Goal: Task Accomplishment & Management: Complete application form

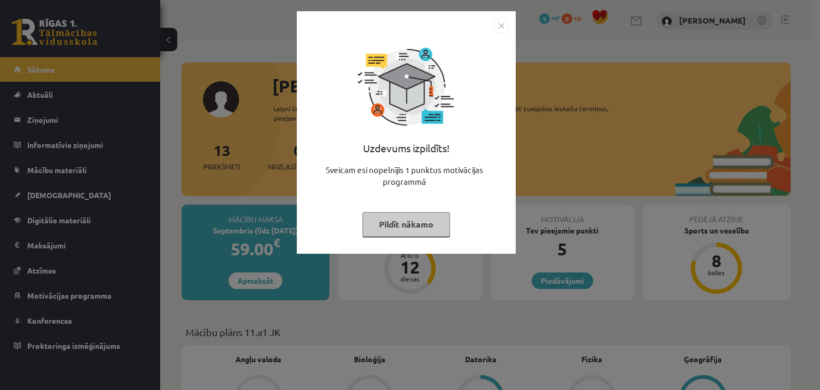
click at [419, 221] on button "Pildīt nākamo" at bounding box center [406, 224] width 88 height 25
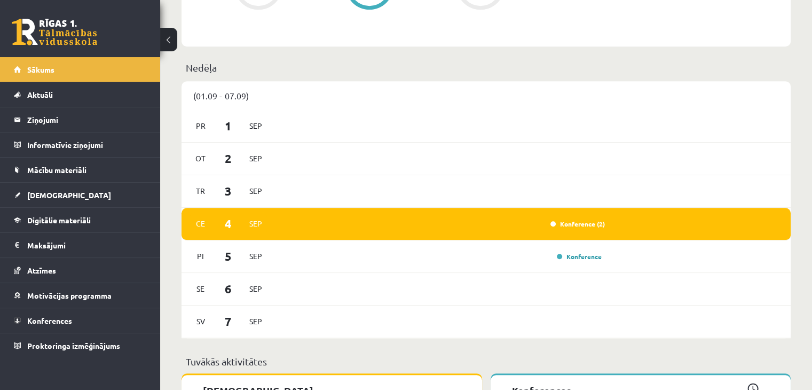
scroll to position [612, 0]
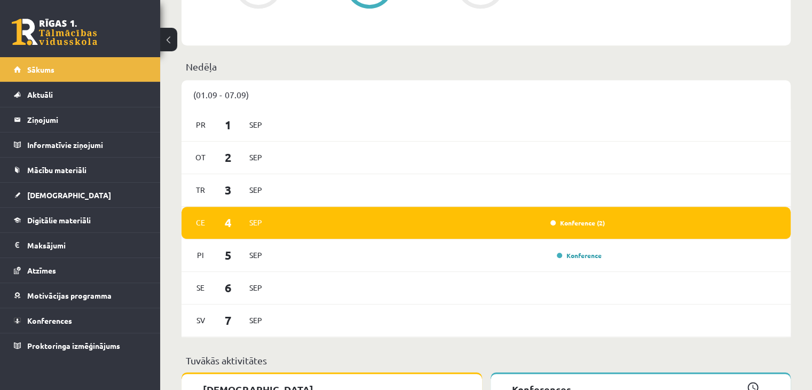
click at [545, 223] on div "Konference (2)" at bounding box center [440, 223] width 330 height 12
click at [608, 225] on div "Ce 4 Sep Konference (2)" at bounding box center [486, 223] width 609 height 33
click at [597, 223] on link "Konference (2)" at bounding box center [577, 222] width 54 height 9
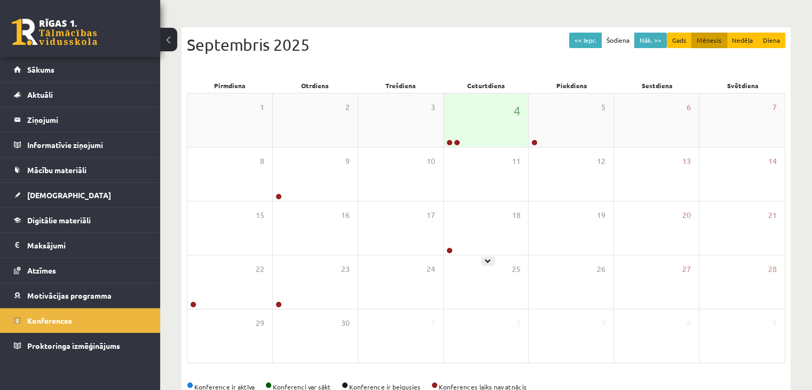
scroll to position [120, 0]
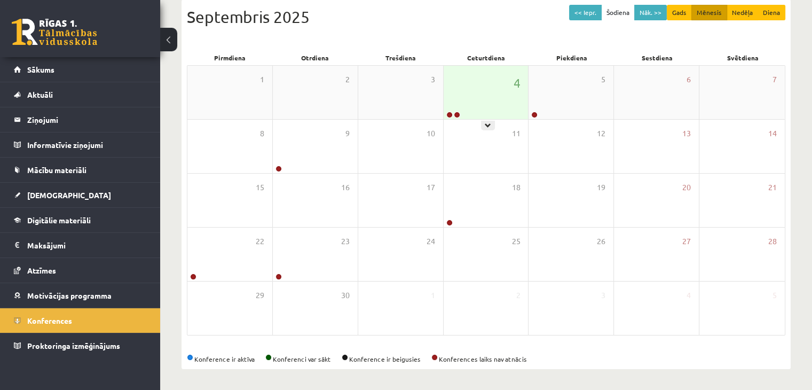
click at [483, 105] on div "4" at bounding box center [486, 92] width 85 height 53
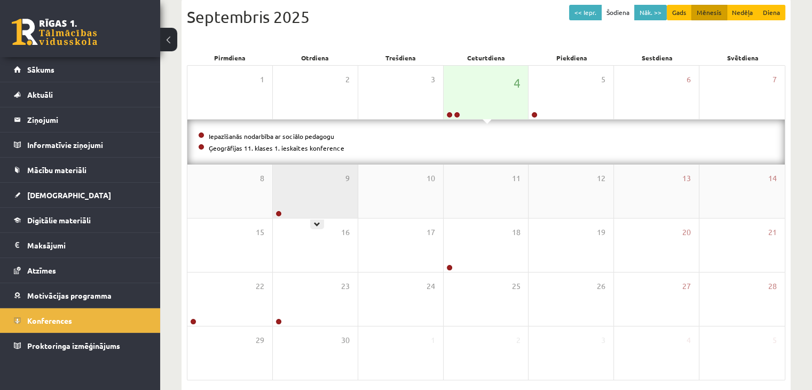
click at [317, 211] on div "9" at bounding box center [315, 190] width 85 height 53
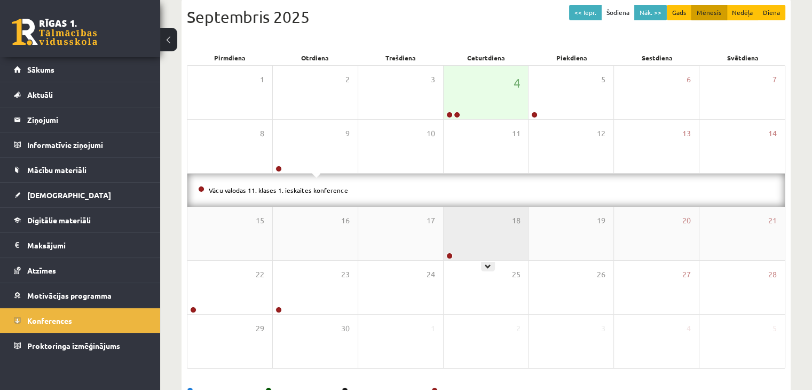
click at [487, 243] on div "18" at bounding box center [486, 233] width 85 height 53
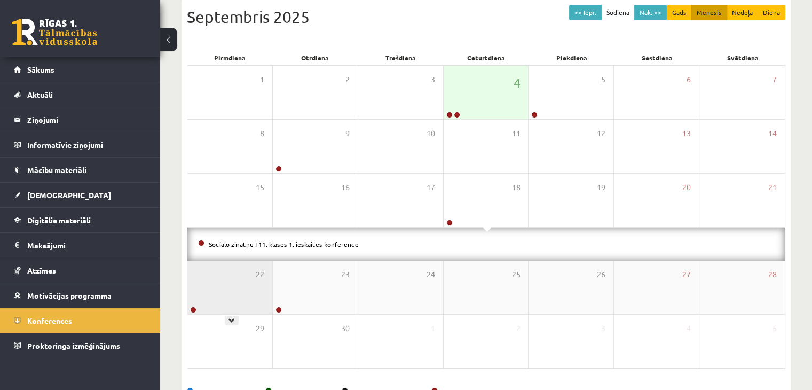
click at [215, 290] on div "22" at bounding box center [229, 287] width 85 height 53
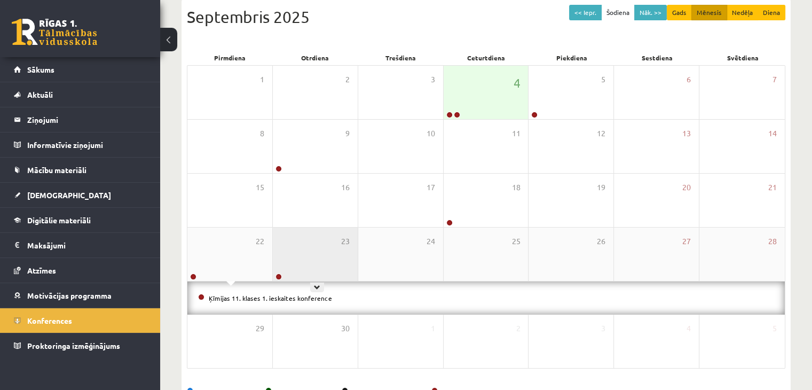
click at [305, 253] on div "23" at bounding box center [315, 253] width 85 height 53
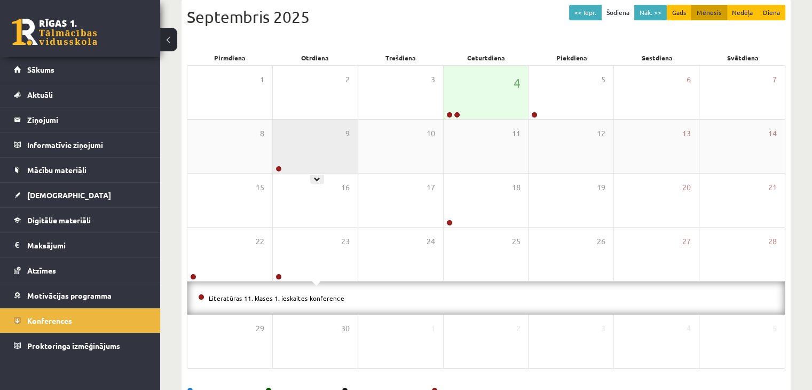
click at [298, 170] on div "9" at bounding box center [315, 146] width 85 height 53
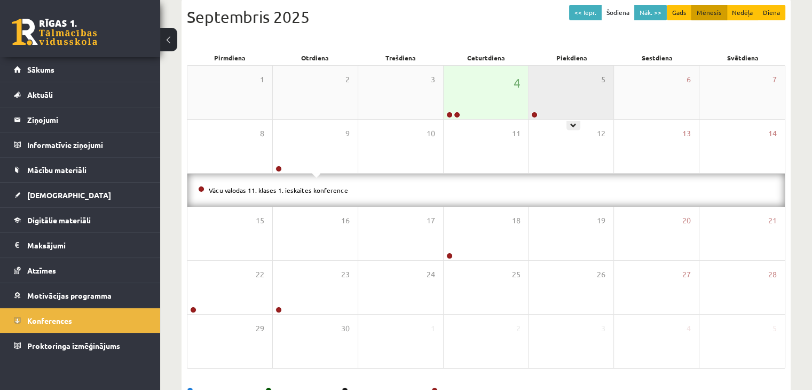
click at [570, 85] on div "5" at bounding box center [571, 92] width 85 height 53
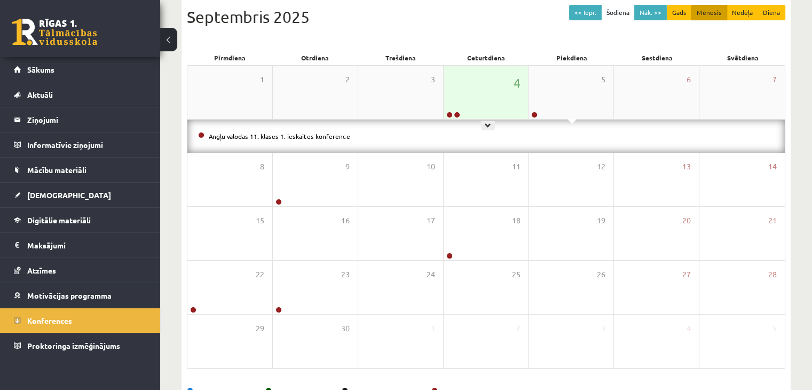
click at [468, 82] on div "4" at bounding box center [486, 92] width 85 height 53
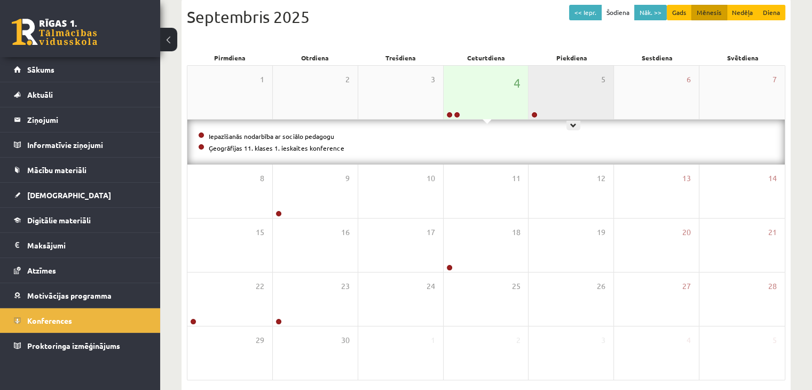
click at [559, 107] on div "5" at bounding box center [571, 92] width 85 height 53
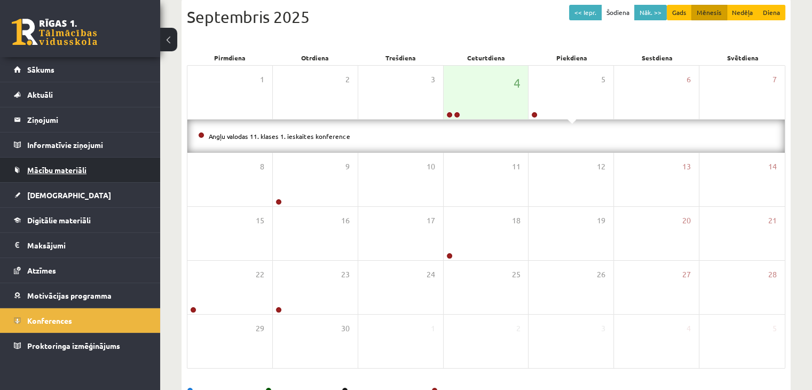
click at [61, 174] on link "Mācību materiāli" at bounding box center [80, 169] width 133 height 25
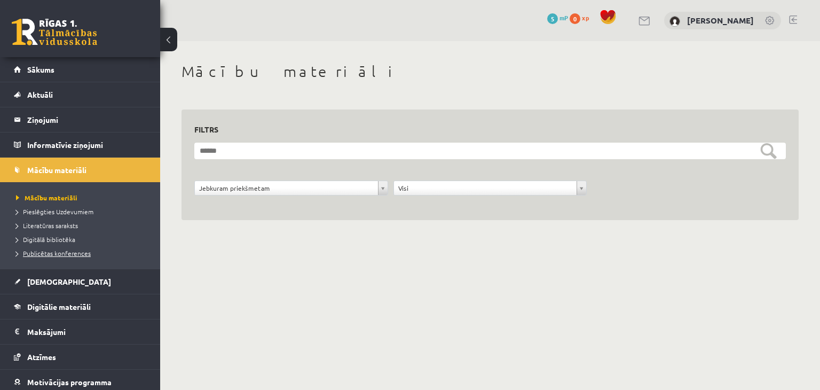
click at [47, 257] on link "Publicētas konferences" at bounding box center [82, 253] width 133 height 10
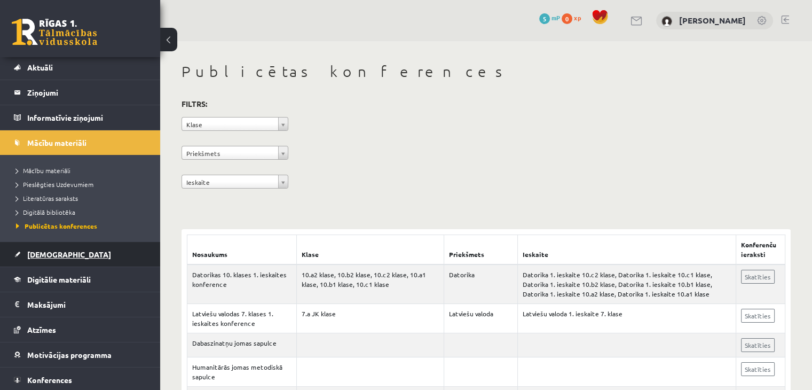
scroll to position [26, 0]
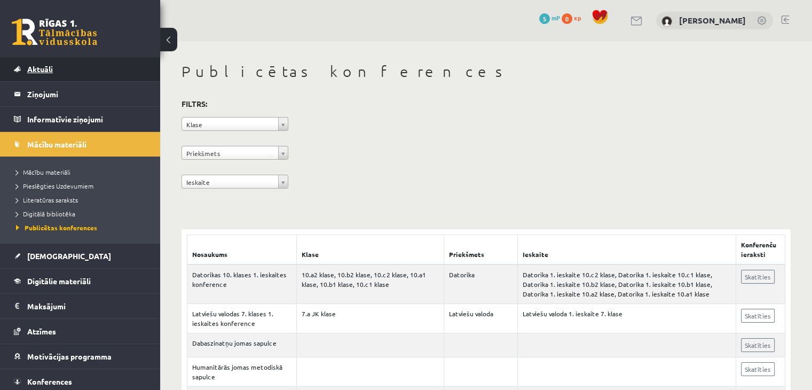
click at [43, 72] on span "Aktuāli" at bounding box center [40, 69] width 26 height 10
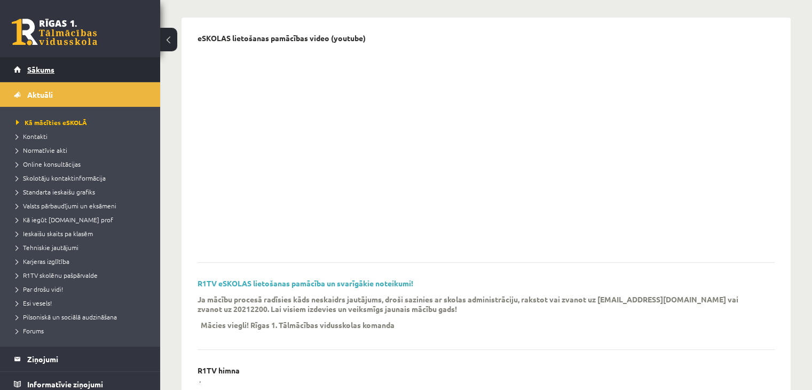
click at [61, 62] on link "Sākums" at bounding box center [80, 69] width 133 height 25
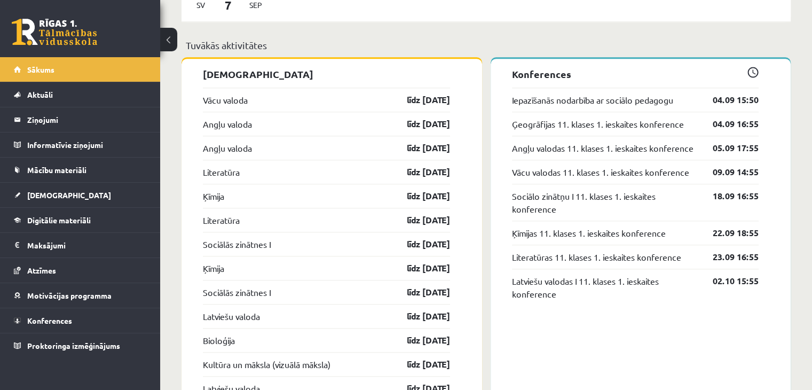
scroll to position [927, 0]
click at [635, 98] on link "Iepazīšanās nodarbība ar sociālo pedagogu" at bounding box center [592, 99] width 161 height 13
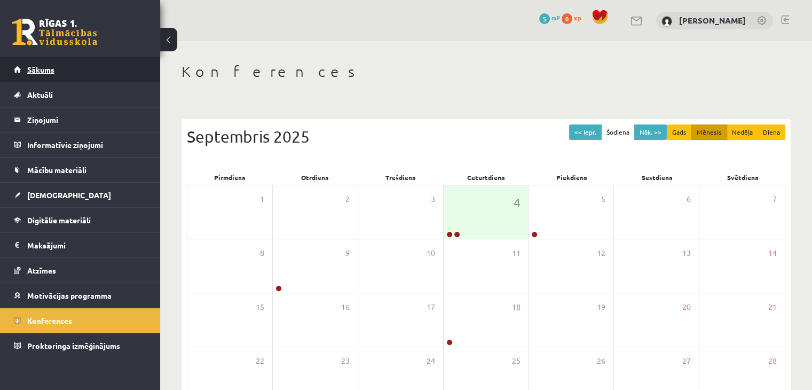
click at [34, 71] on span "Sākums" at bounding box center [40, 70] width 27 height 10
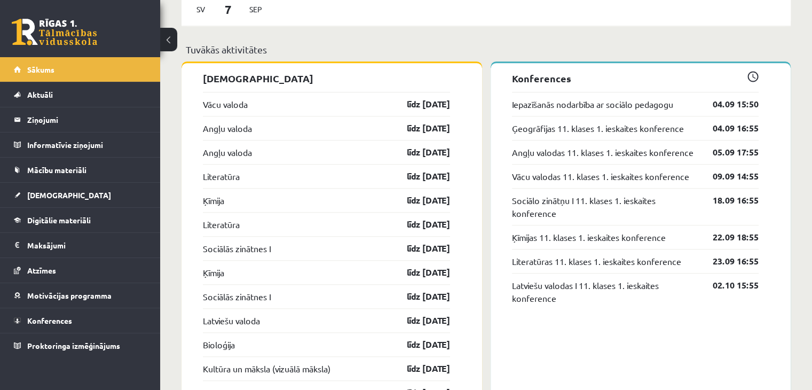
scroll to position [924, 0]
click at [219, 109] on link "Vācu valoda" at bounding box center [225, 103] width 45 height 13
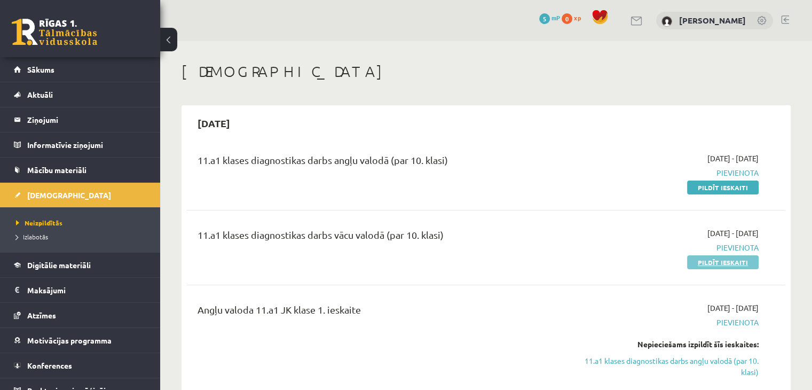
click at [715, 261] on link "Pildīt ieskaiti" at bounding box center [723, 262] width 72 height 14
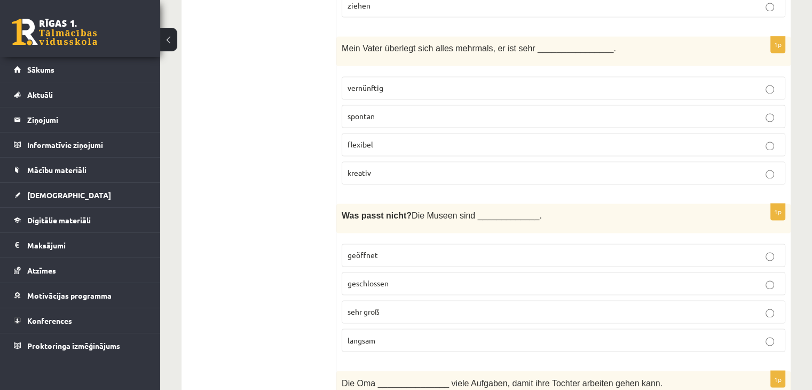
scroll to position [1694, 0]
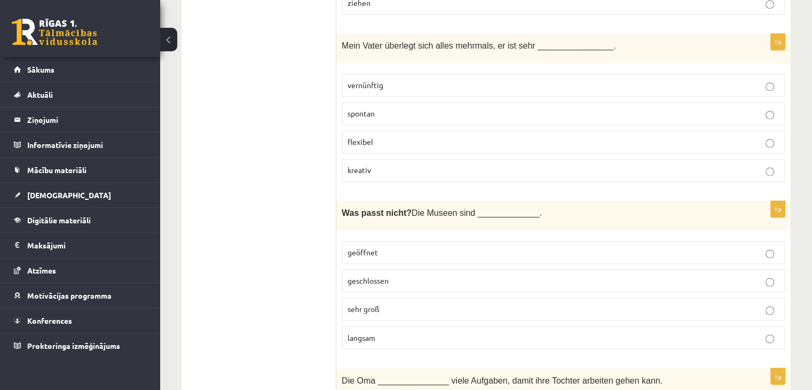
click at [415, 332] on p "langsam" at bounding box center [564, 337] width 432 height 11
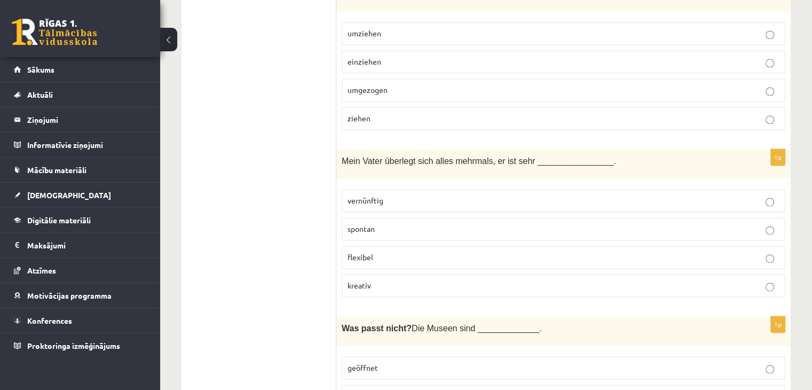
scroll to position [1570, 0]
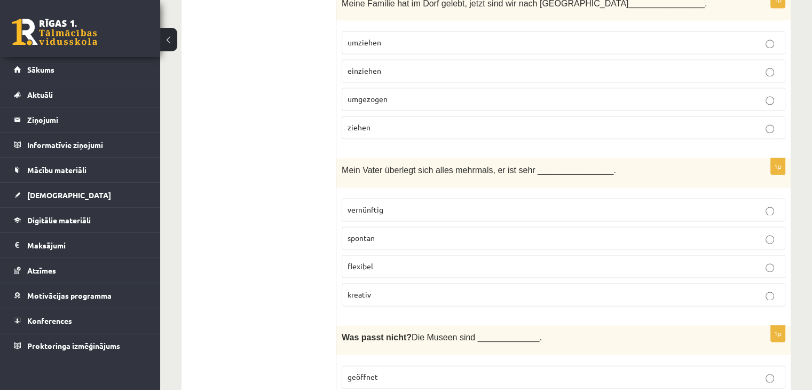
click at [489, 204] on p "vernünftig" at bounding box center [564, 209] width 432 height 11
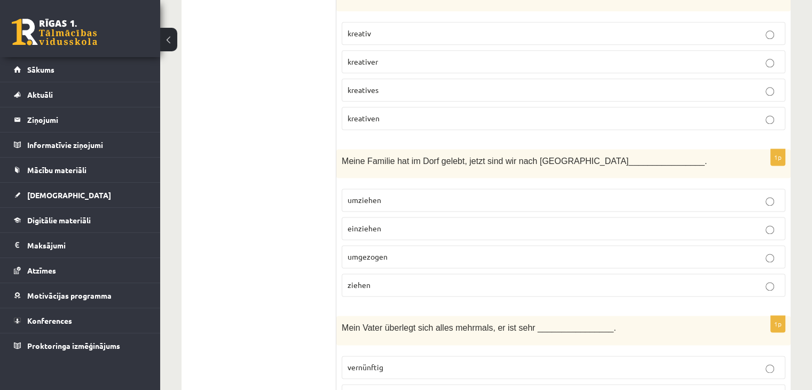
scroll to position [1408, 0]
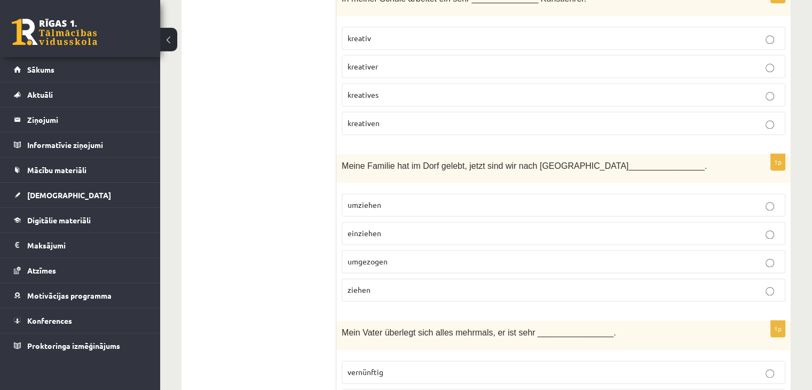
click at [492, 227] on p "einziehen" at bounding box center [564, 232] width 432 height 11
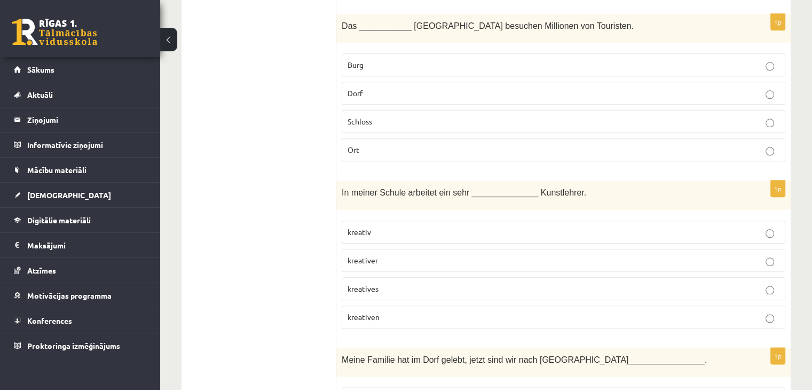
scroll to position [1213, 0]
click at [446, 227] on p "kreativ" at bounding box center [564, 232] width 432 height 11
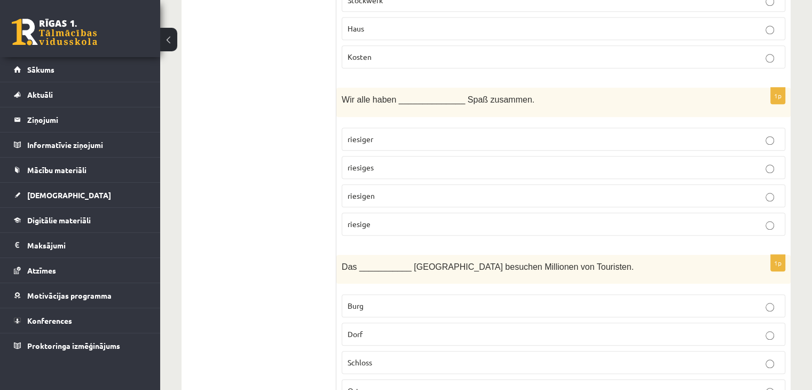
scroll to position [966, 0]
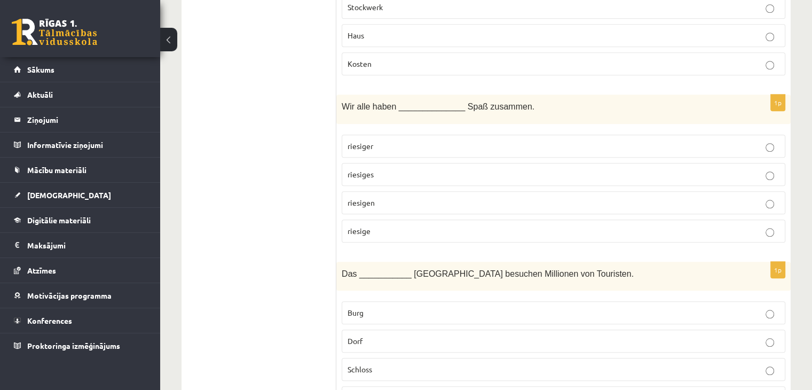
click at [491, 135] on label "riesiger" at bounding box center [564, 146] width 444 height 23
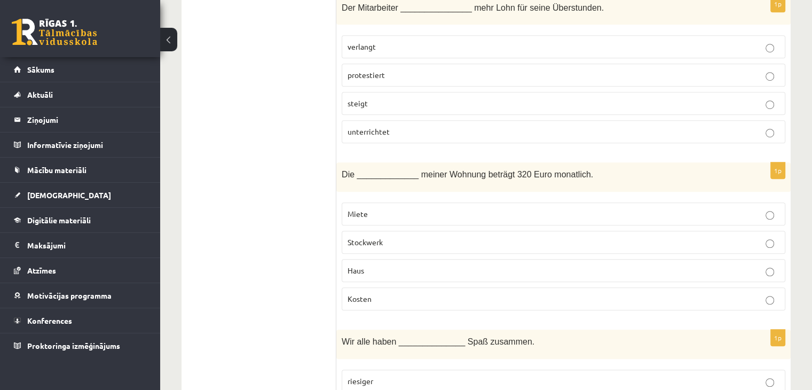
scroll to position [727, 0]
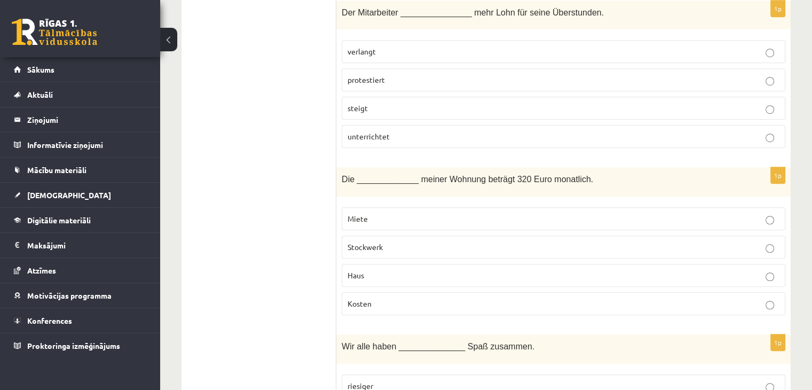
click at [466, 213] on p "Miete" at bounding box center [564, 218] width 432 height 11
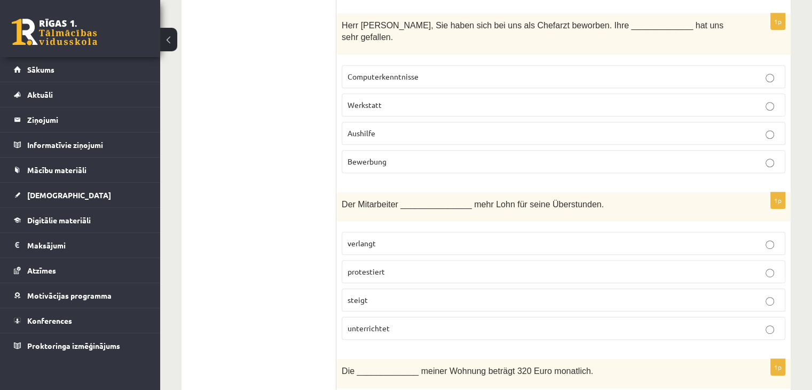
scroll to position [530, 0]
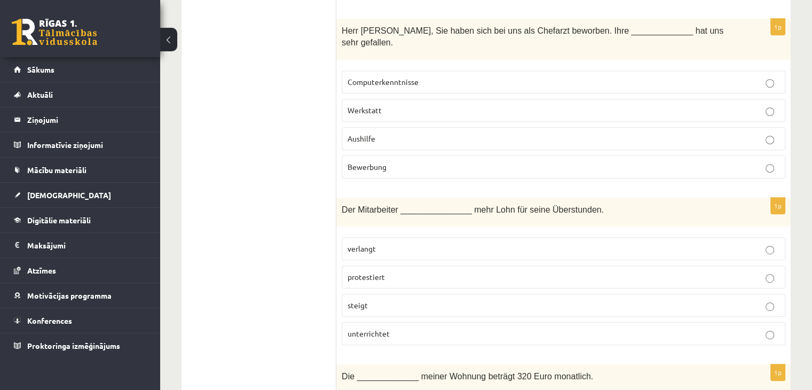
click at [461, 243] on p "verlangt" at bounding box center [564, 248] width 432 height 11
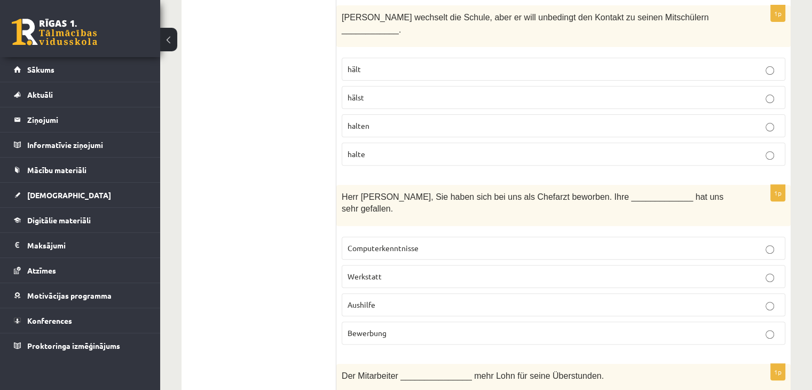
scroll to position [363, 0]
click at [466, 328] on p "Bewerbung" at bounding box center [564, 333] width 432 height 11
click at [387, 64] on p "hält" at bounding box center [564, 69] width 432 height 11
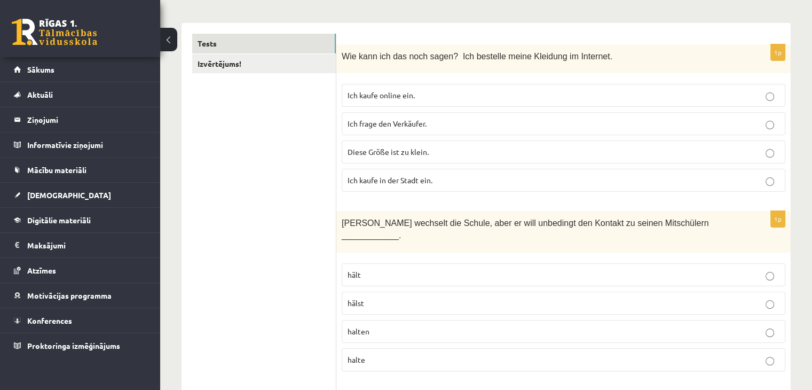
scroll to position [157, 0]
click at [407, 92] on span "Ich kaufe online ein." at bounding box center [381, 96] width 67 height 10
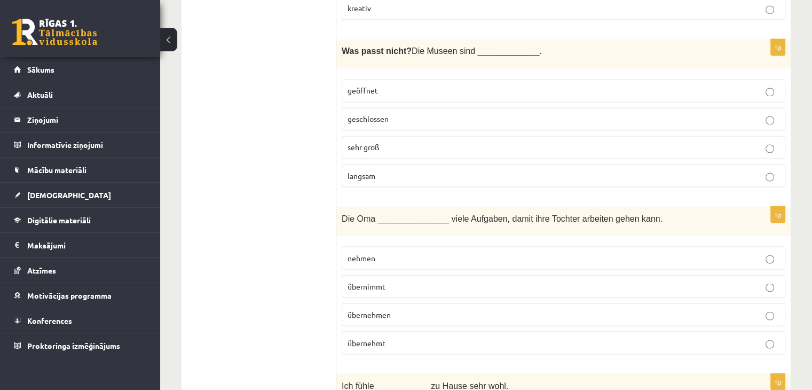
scroll to position [1857, 0]
click at [398, 336] on p "übernehmt" at bounding box center [564, 341] width 432 height 11
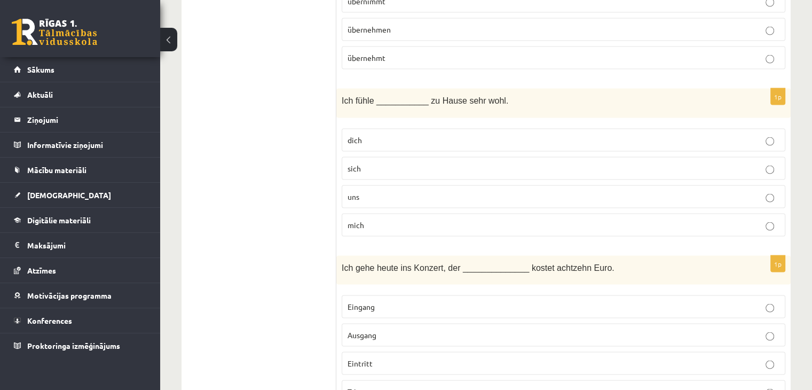
scroll to position [2144, 0]
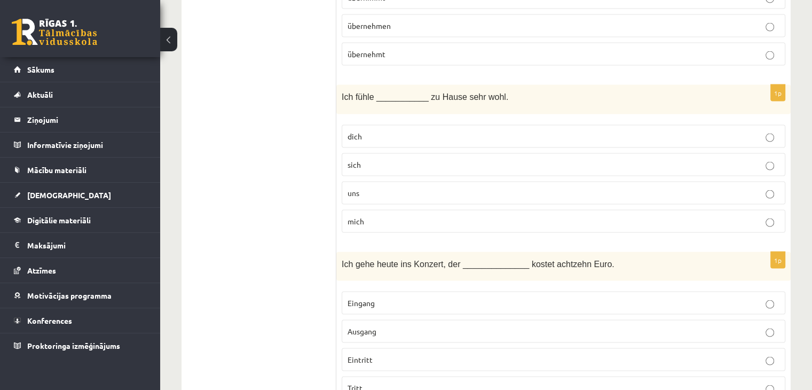
click at [399, 210] on label "mich" at bounding box center [564, 221] width 444 height 23
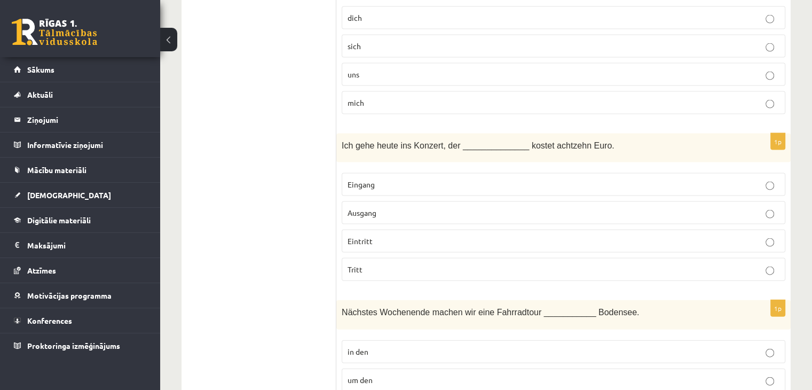
scroll to position [2264, 0]
click at [423, 178] on p "Eingang" at bounding box center [564, 183] width 432 height 11
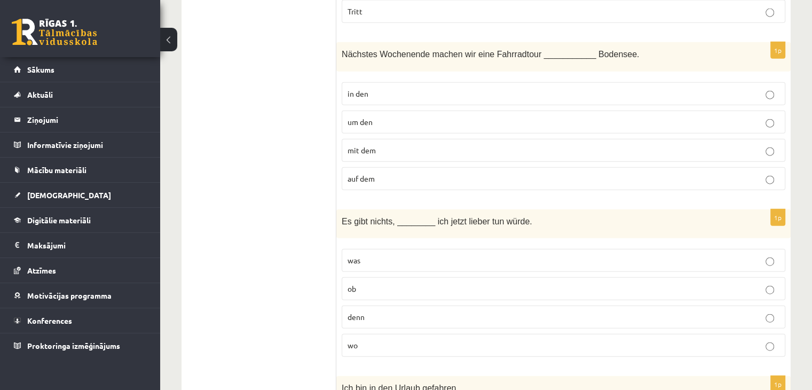
scroll to position [2520, 0]
click at [376, 145] on p "mit dem" at bounding box center [564, 150] width 432 height 11
click at [362, 306] on label "denn" at bounding box center [564, 317] width 444 height 23
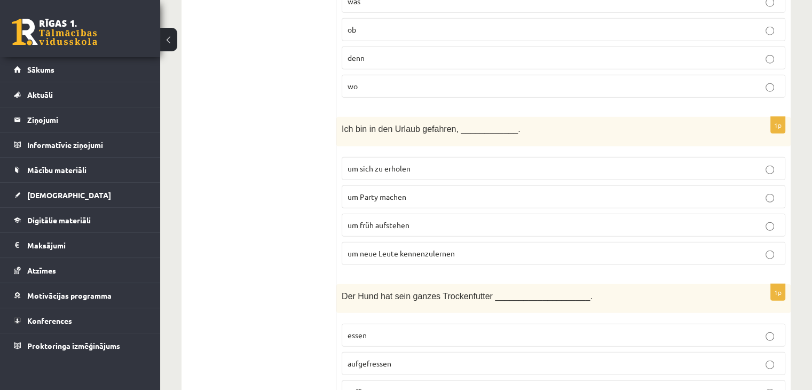
scroll to position [2780, 0]
click at [413, 162] on p "um sich zu erholen" at bounding box center [564, 167] width 432 height 11
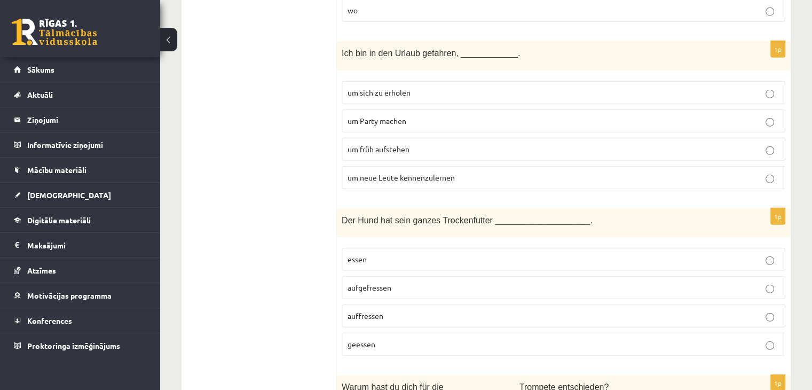
scroll to position [2857, 0]
click at [440, 114] on p "um Party machen" at bounding box center [564, 119] width 432 height 11
click at [438, 80] on label "um sich zu erholen" at bounding box center [564, 91] width 444 height 23
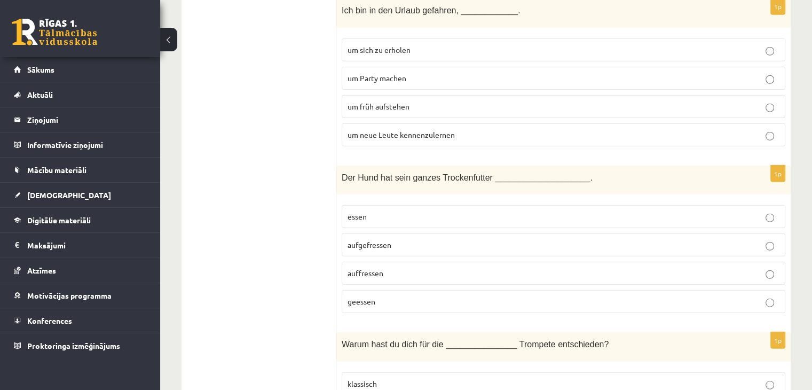
scroll to position [2899, 0]
click at [418, 295] on p "geessen" at bounding box center [564, 300] width 432 height 11
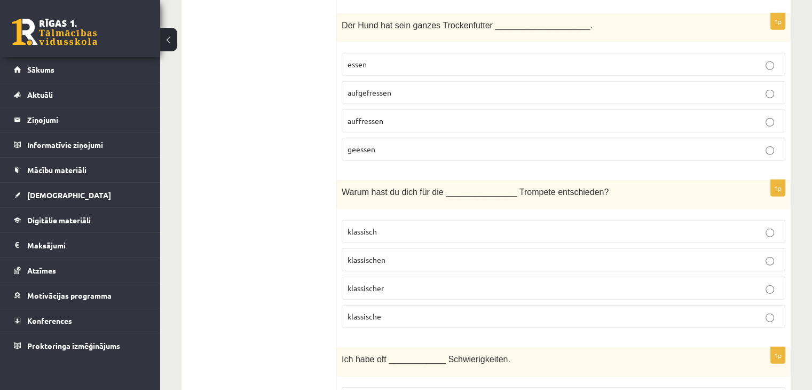
scroll to position [3051, 0]
click at [372, 226] on span "klassisch" at bounding box center [362, 231] width 29 height 10
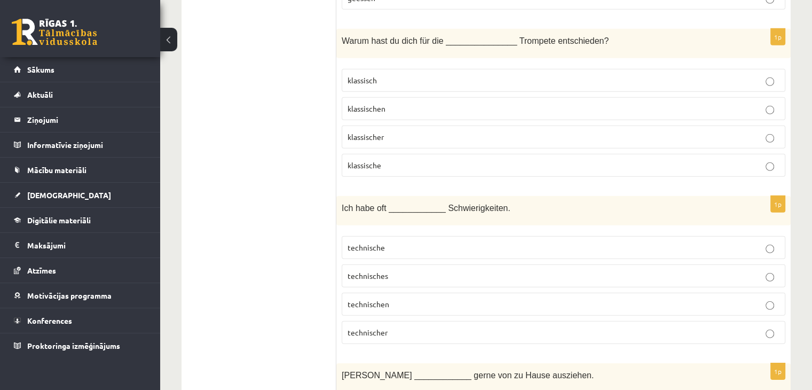
scroll to position [3204, 0]
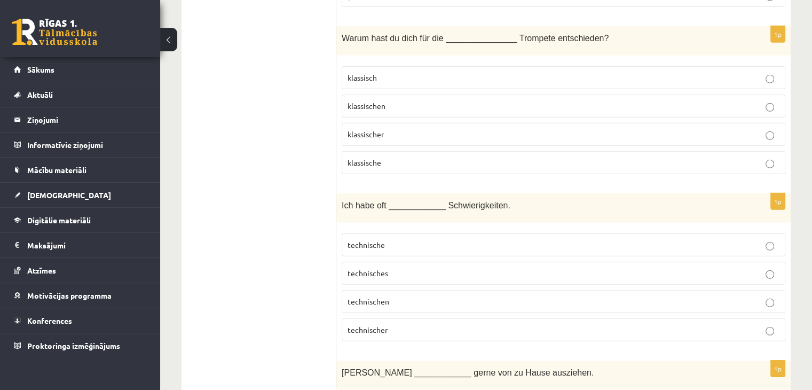
click at [407, 239] on p "technische" at bounding box center [564, 244] width 432 height 11
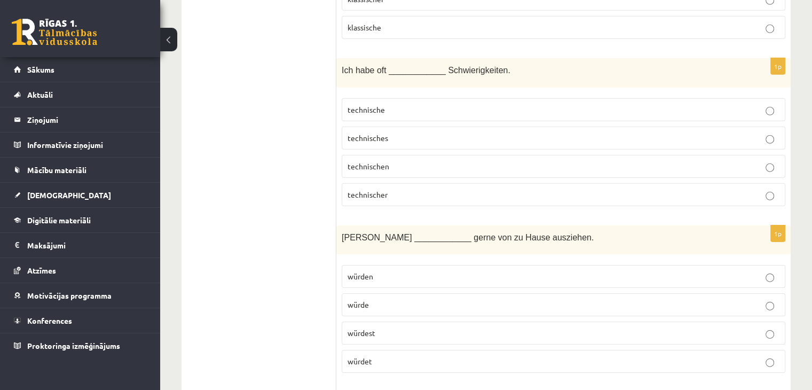
scroll to position [3349, 0]
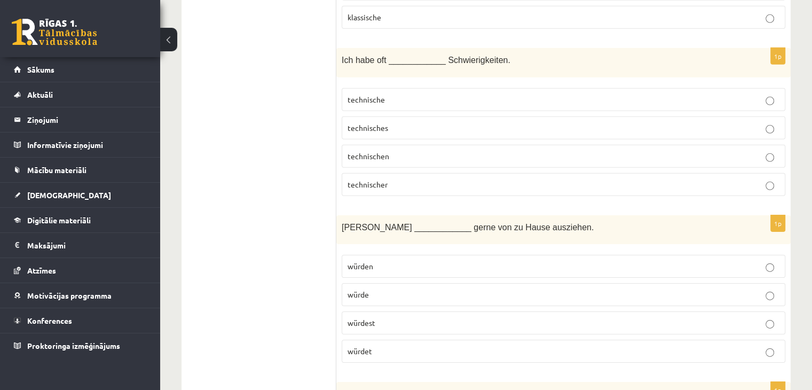
click at [412, 317] on p "würdest" at bounding box center [564, 322] width 432 height 11
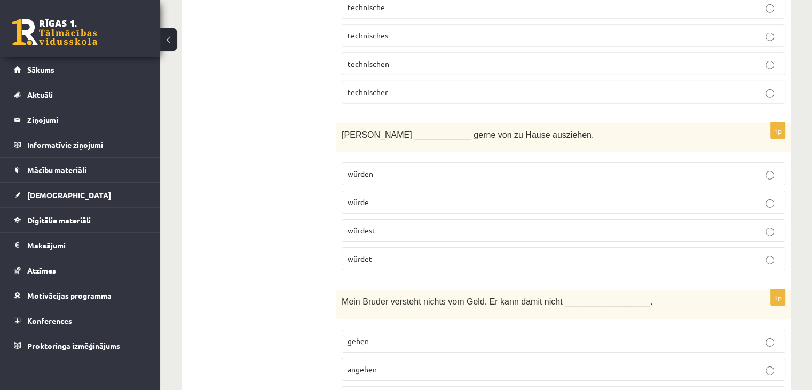
scroll to position [3441, 0]
click at [393, 254] on p "würdet" at bounding box center [564, 259] width 432 height 11
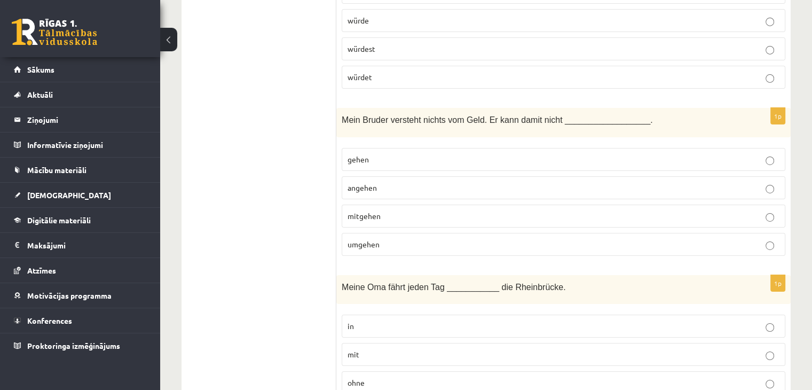
scroll to position [3624, 0]
click at [365, 147] on label "gehen" at bounding box center [564, 158] width 444 height 23
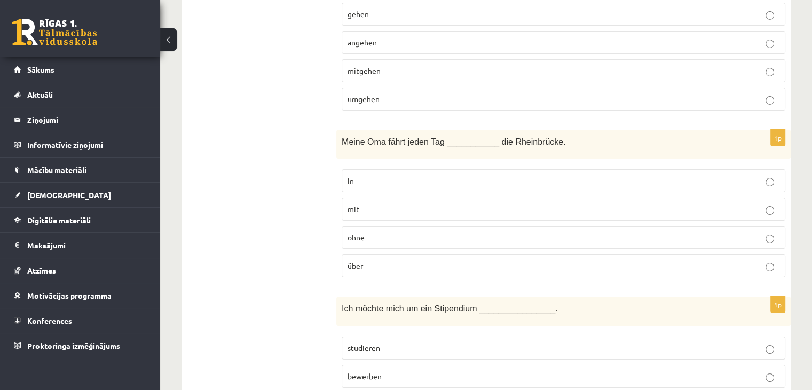
scroll to position [3768, 0]
click at [426, 204] on p "mit" at bounding box center [564, 209] width 432 height 11
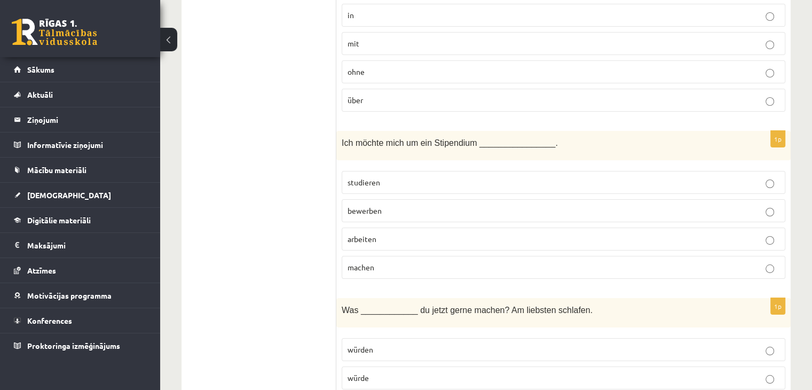
scroll to position [3933, 0]
click at [385, 178] on p "studieren" at bounding box center [564, 183] width 432 height 11
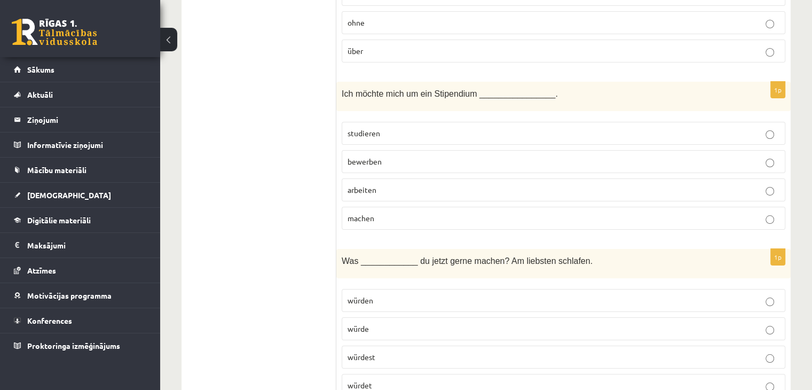
scroll to position [3984, 0]
click at [379, 351] on p "würdest" at bounding box center [564, 356] width 432 height 11
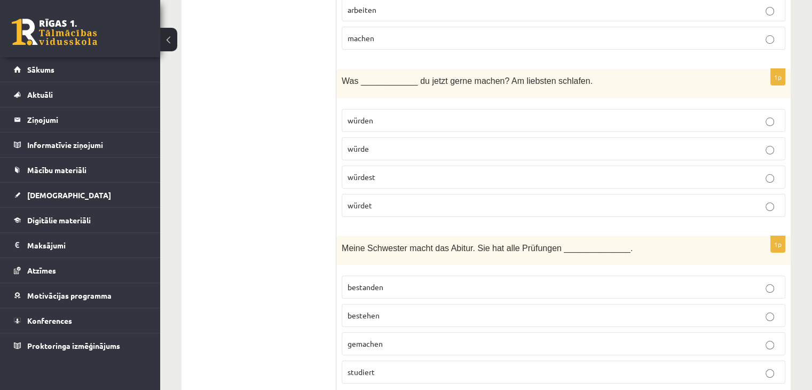
scroll to position [4164, 0]
click at [431, 270] on fieldset "bestanden bestehen gemachen studiert" at bounding box center [564, 328] width 444 height 116
click at [403, 366] on p "studiert" at bounding box center [564, 371] width 432 height 11
click at [387, 281] on p "bestanden" at bounding box center [564, 286] width 432 height 11
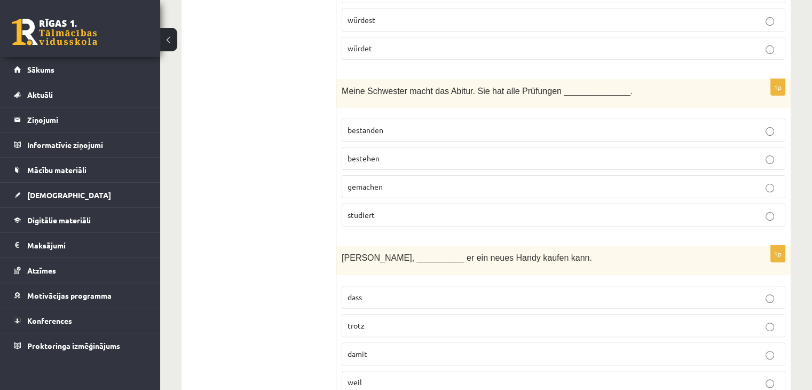
scroll to position [4324, 0]
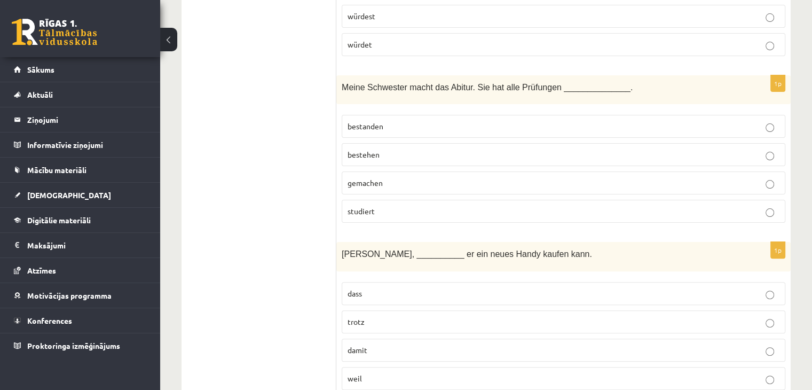
click at [393, 373] on p "weil" at bounding box center [564, 378] width 432 height 11
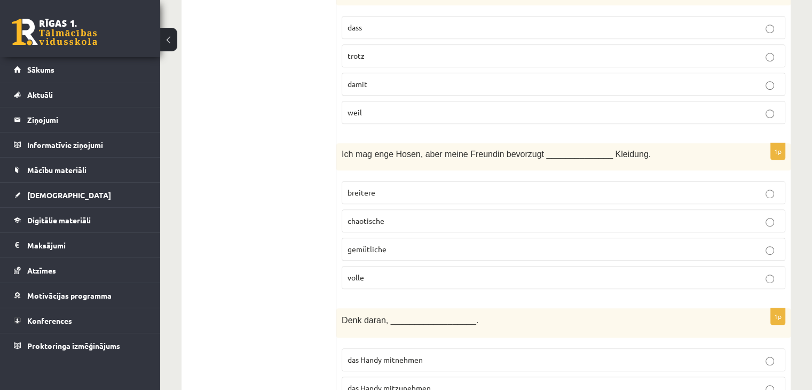
scroll to position [4568, 0]
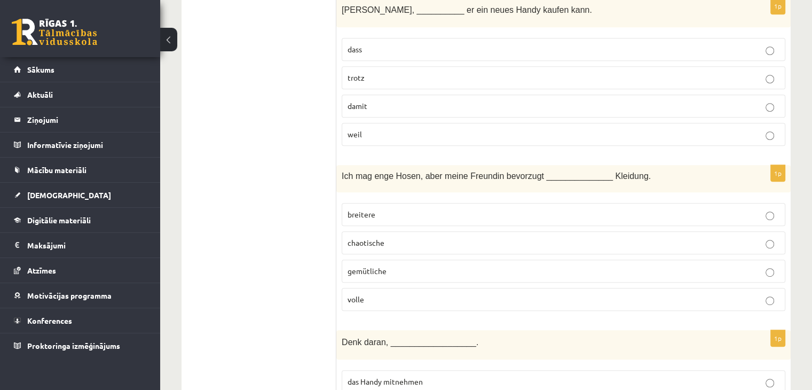
click at [413, 203] on label "breitere" at bounding box center [564, 214] width 444 height 23
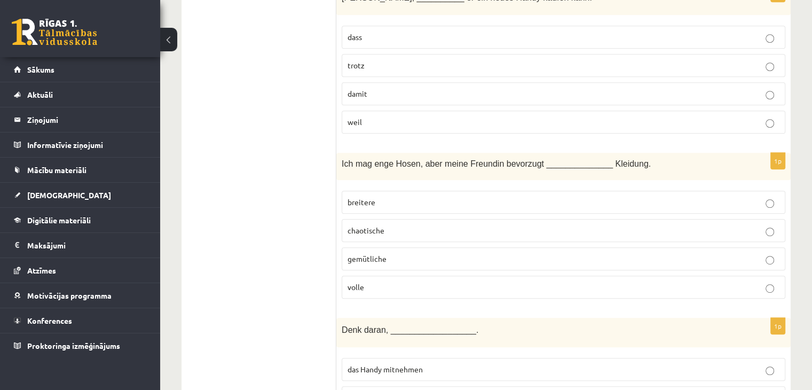
scroll to position [4644, 0]
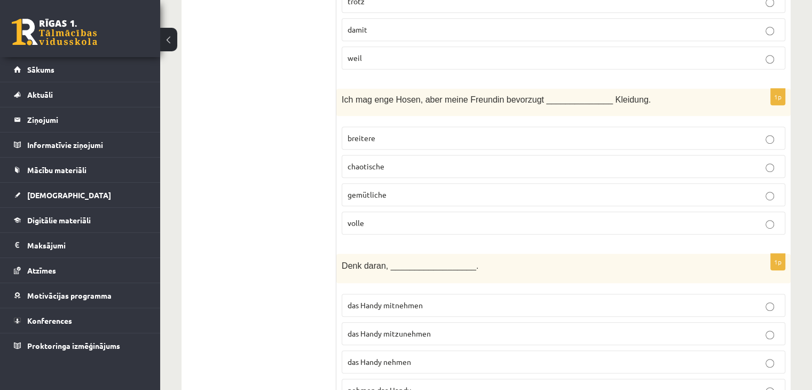
click at [399, 384] on p "nehmen das Handy" at bounding box center [564, 389] width 432 height 11
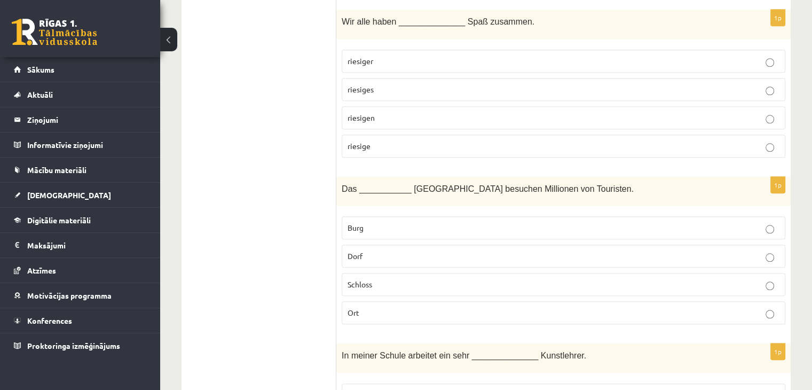
scroll to position [1050, 0]
click at [549, 251] on p "Dorf" at bounding box center [564, 256] width 432 height 11
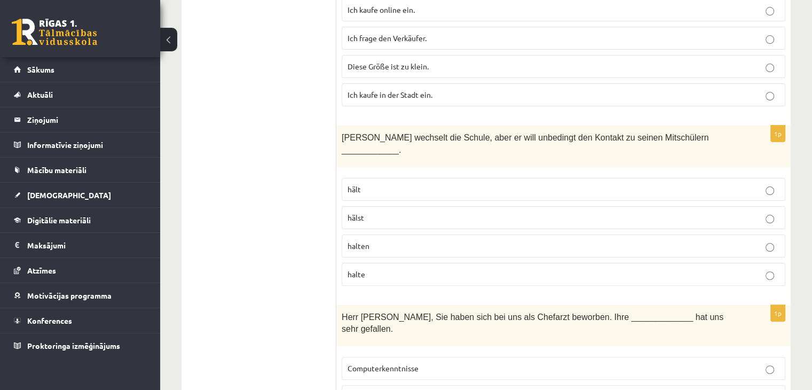
scroll to position [0, 0]
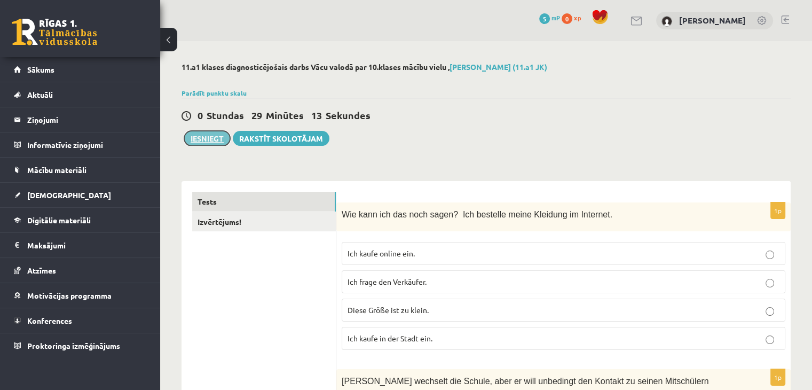
click at [192, 137] on button "Iesniegt" at bounding box center [207, 138] width 46 height 15
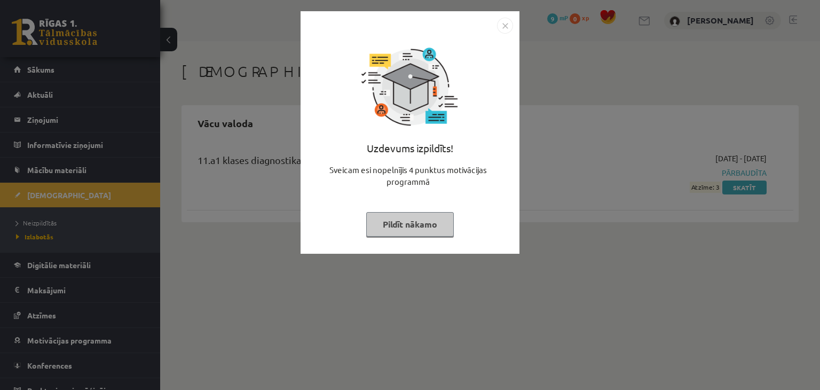
click at [423, 222] on button "Pildīt nākamo" at bounding box center [410, 224] width 88 height 25
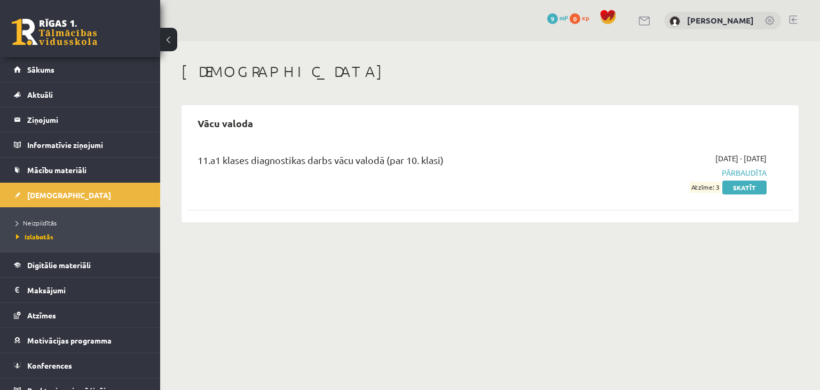
click at [700, 191] on span "Atzīme: 3" at bounding box center [705, 187] width 31 height 11
click at [744, 188] on link "Skatīt" at bounding box center [744, 187] width 44 height 14
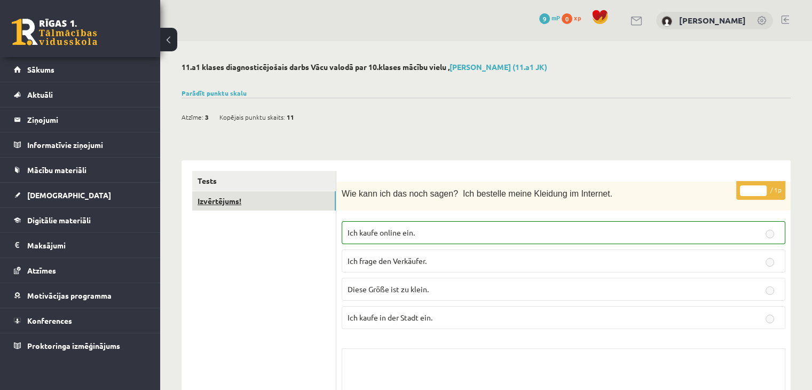
click at [261, 206] on link "Izvērtējums!" at bounding box center [264, 201] width 144 height 20
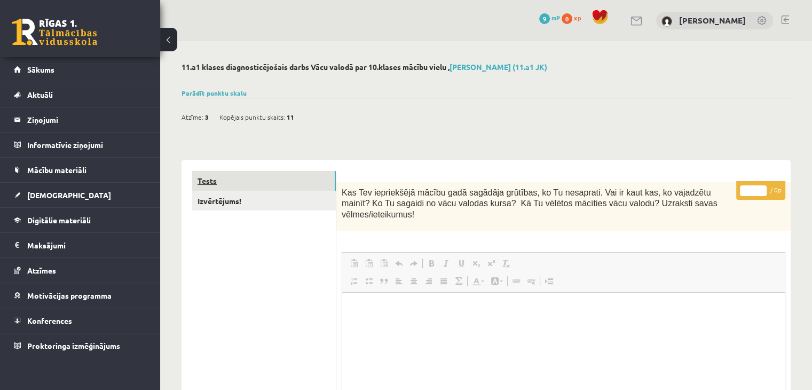
click at [240, 181] on link "Tests" at bounding box center [264, 181] width 144 height 20
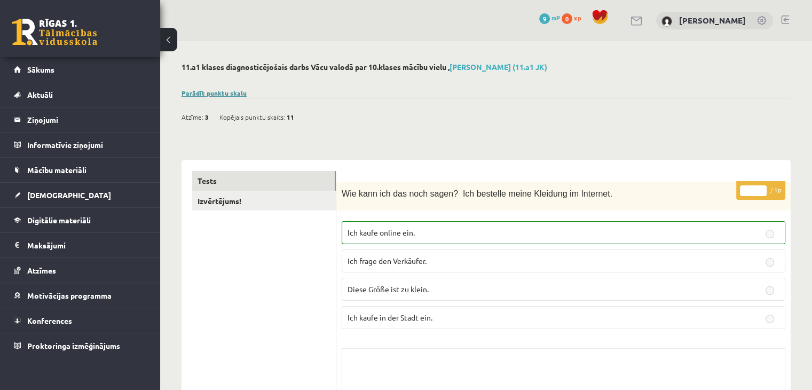
click at [208, 90] on link "Parādīt punktu skalu" at bounding box center [214, 93] width 65 height 9
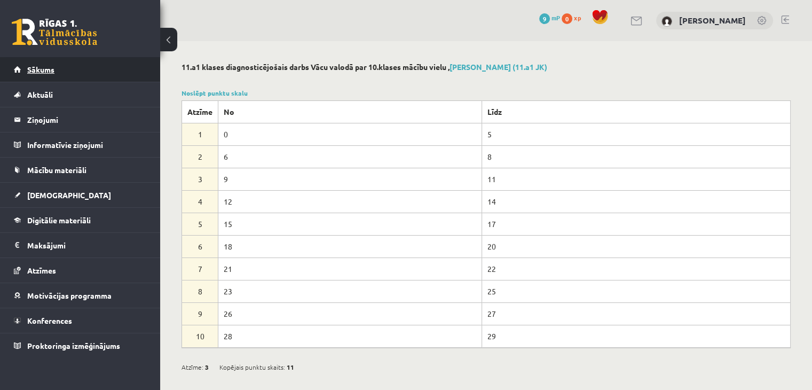
click at [67, 75] on link "Sākums" at bounding box center [80, 69] width 133 height 25
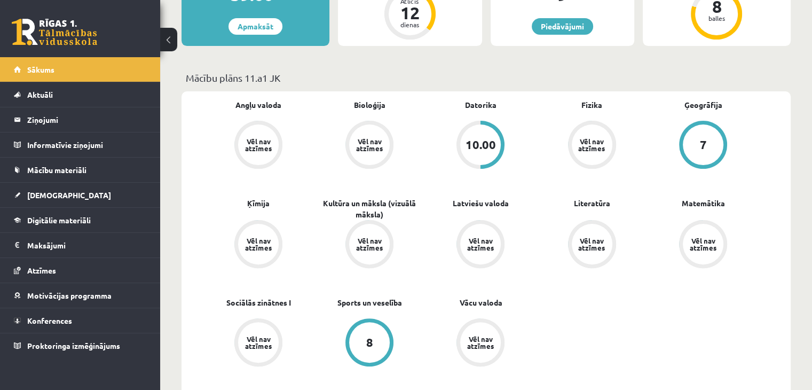
scroll to position [254, 0]
click at [484, 336] on div "Vēl nav atzīmes" at bounding box center [480, 342] width 41 height 41
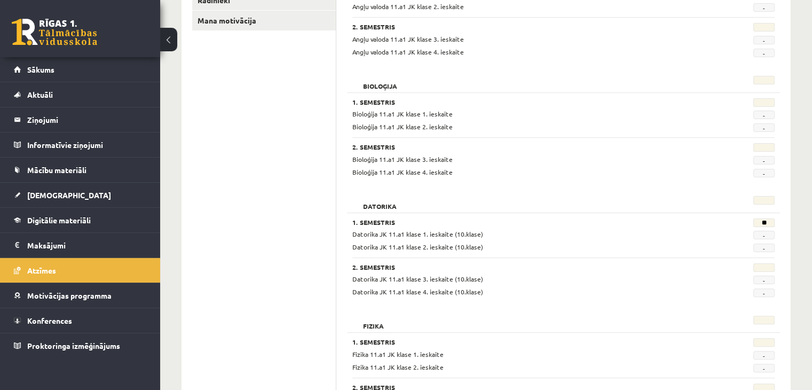
scroll to position [220, 0]
click at [67, 76] on link "Sākums" at bounding box center [80, 69] width 133 height 25
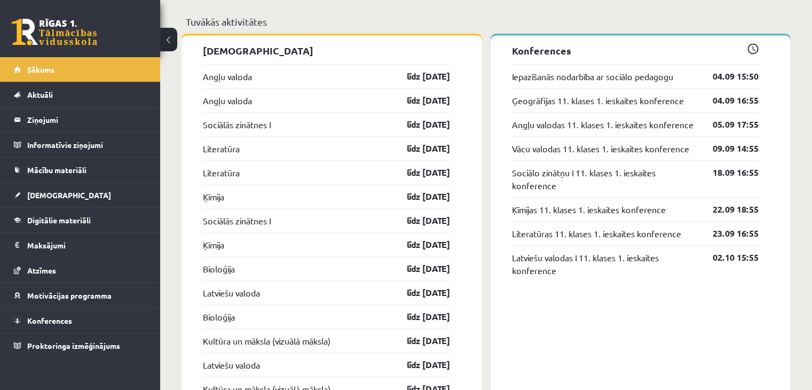
scroll to position [950, 0]
click at [236, 79] on link "Angļu valoda" at bounding box center [227, 76] width 49 height 13
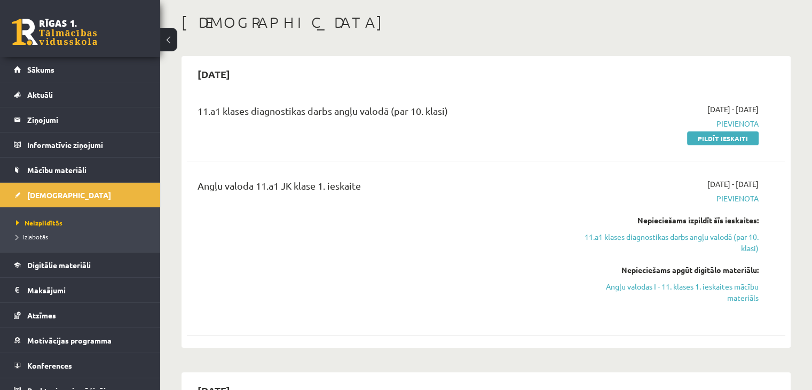
scroll to position [47, 0]
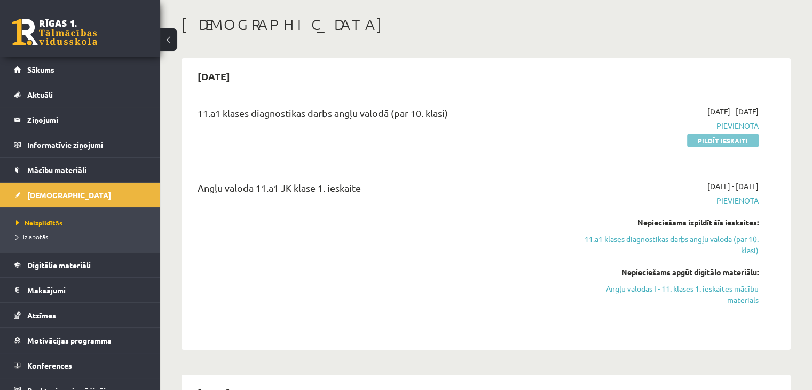
click at [700, 140] on link "Pildīt ieskaiti" at bounding box center [723, 140] width 72 height 14
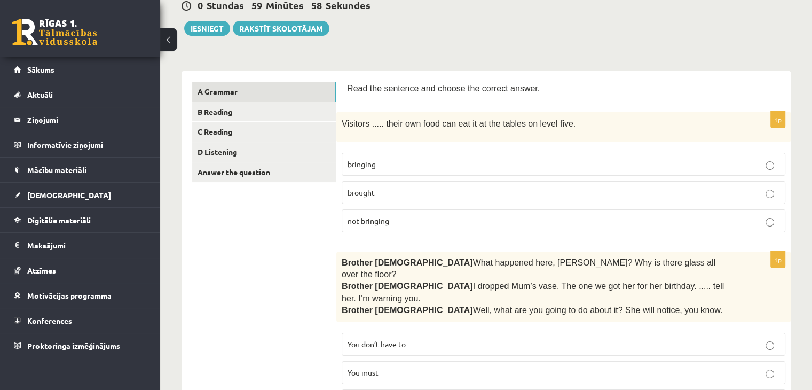
scroll to position [149, 0]
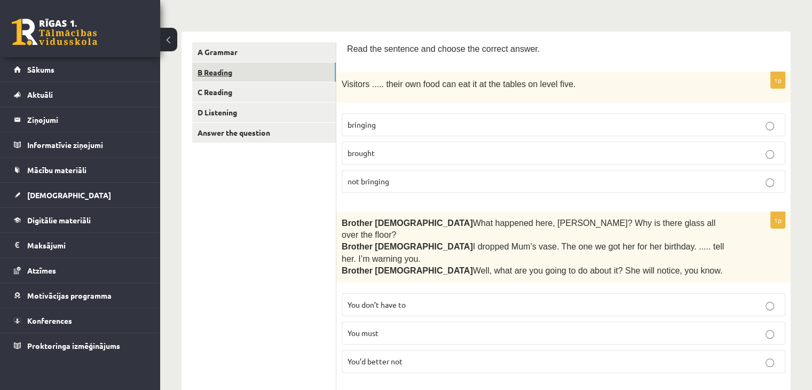
click at [315, 75] on link "B Reading" at bounding box center [264, 72] width 144 height 20
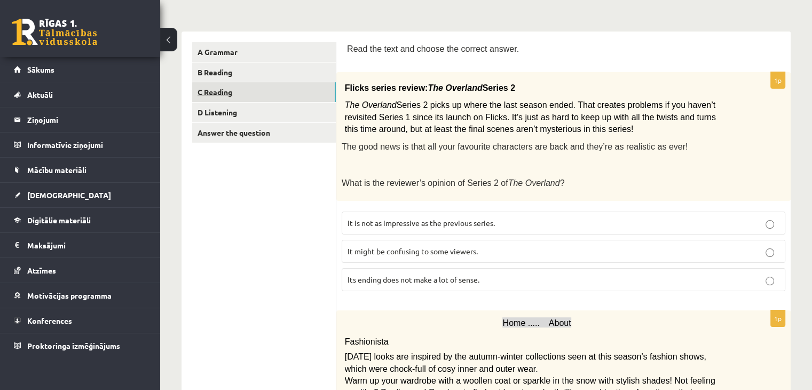
click at [310, 96] on link "C Reading" at bounding box center [264, 92] width 144 height 20
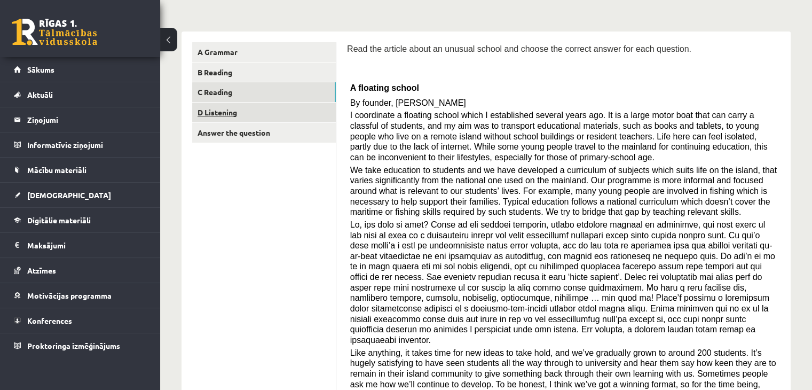
click at [310, 122] on link "D Listening" at bounding box center [264, 113] width 144 height 20
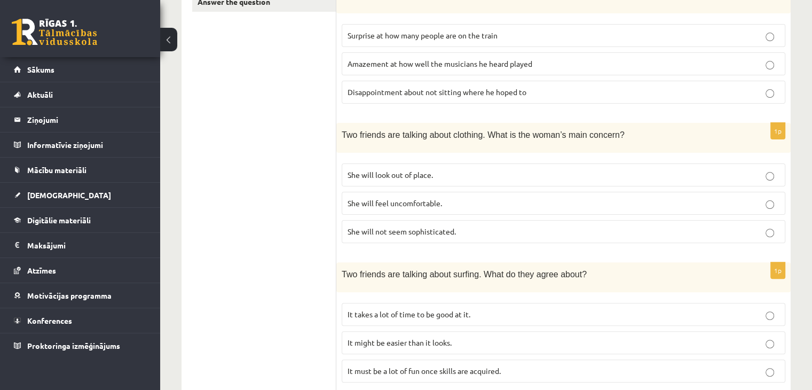
scroll to position [0, 0]
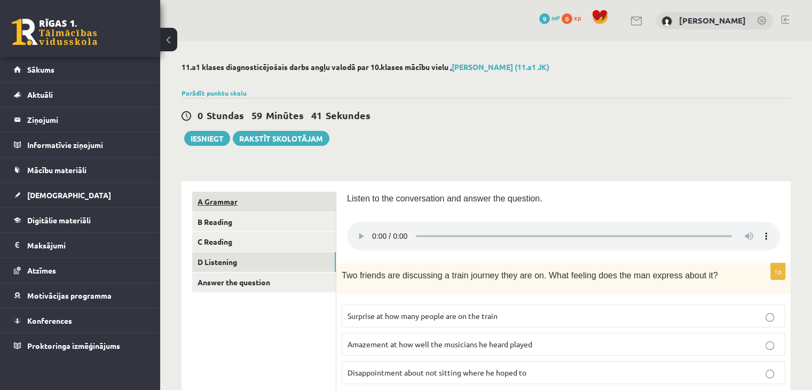
click at [312, 197] on link "A Grammar" at bounding box center [264, 202] width 144 height 20
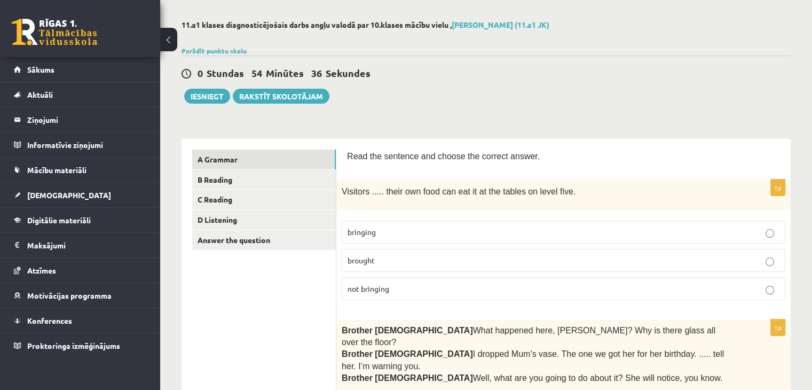
scroll to position [20, 0]
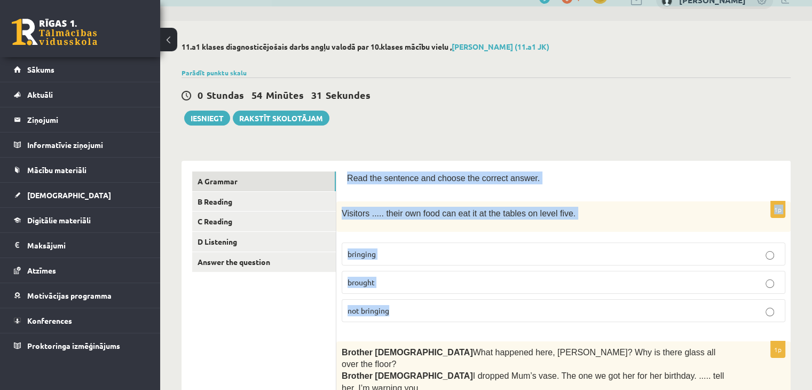
drag, startPoint x: 346, startPoint y: 174, endPoint x: 538, endPoint y: 328, distance: 246.5
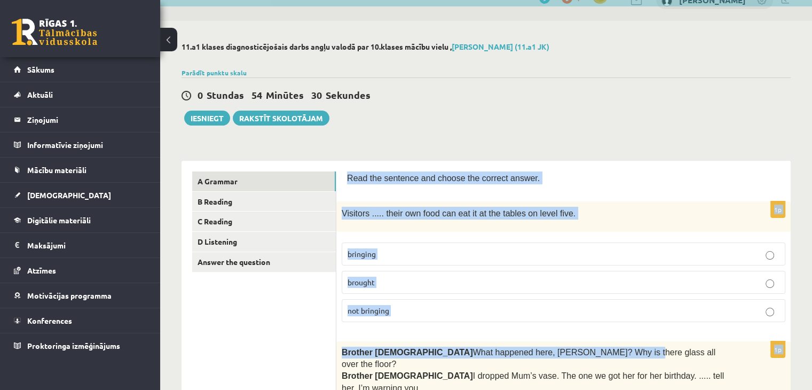
click at [527, 312] on p "not bringing" at bounding box center [564, 310] width 432 height 11
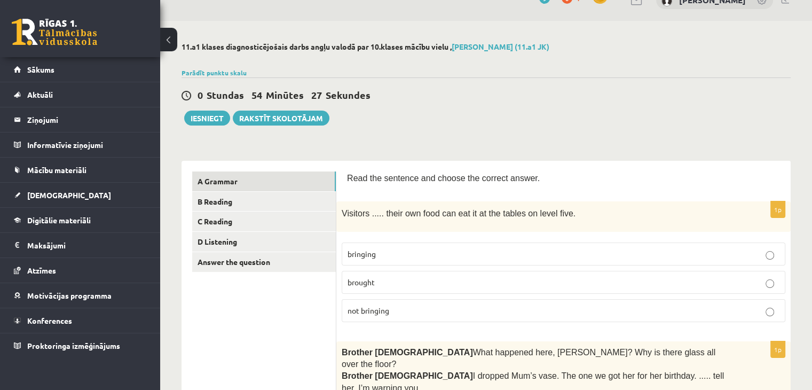
click at [354, 177] on span "Read the sentence and choose the correct answer." at bounding box center [443, 178] width 193 height 9
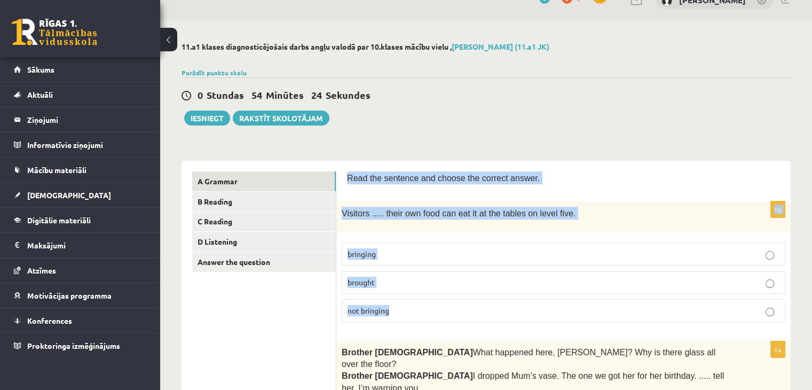
drag, startPoint x: 348, startPoint y: 174, endPoint x: 454, endPoint y: 297, distance: 162.4
copy form "Read the sentence and choose the correct answer. 1p Visitors ..... their own fo…"
click at [479, 256] on p "bringing" at bounding box center [564, 253] width 432 height 11
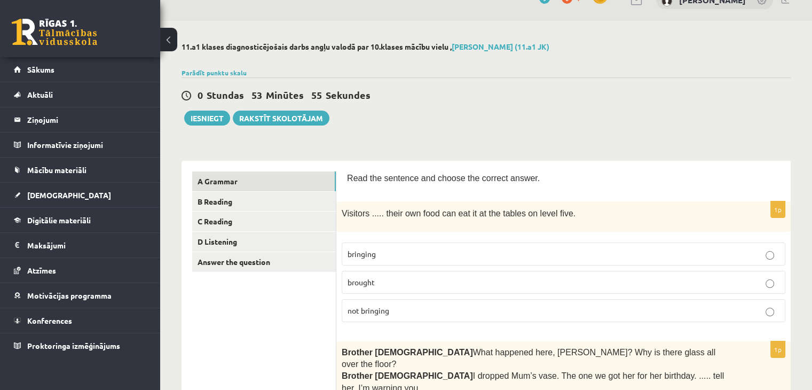
click at [485, 281] on p "brought" at bounding box center [564, 282] width 432 height 11
click at [386, 250] on p "bringing" at bounding box center [564, 253] width 432 height 11
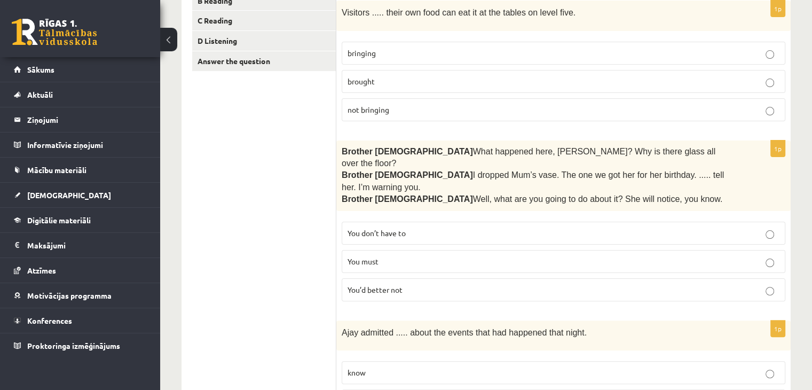
scroll to position [226, 0]
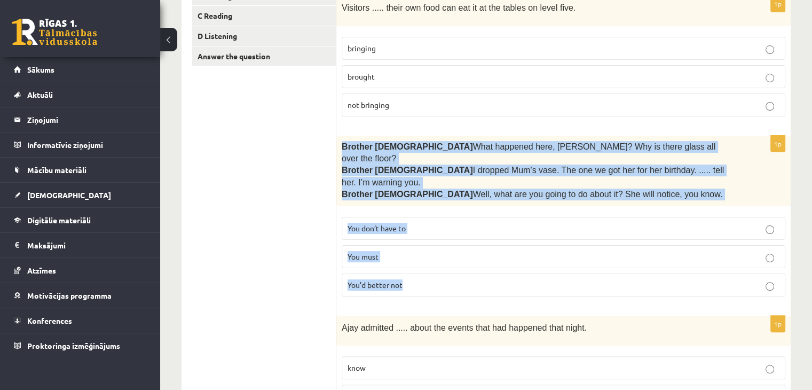
drag, startPoint x: 342, startPoint y: 139, endPoint x: 452, endPoint y: 256, distance: 160.9
click at [452, 256] on div "1p Brother 1  What happened here, Zak? Why is there glass all over the floor? B…" at bounding box center [563, 220] width 454 height 169
copy div "Brother 1  What happened here, Zak? Why is there glass all over the floor? Brot…"
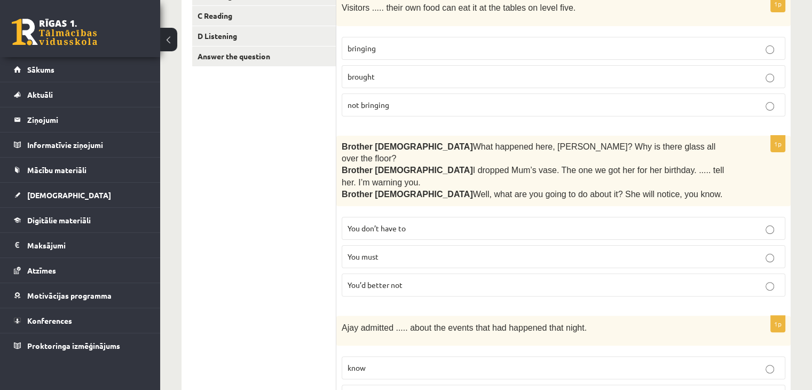
click at [374, 280] on span "You’d better not" at bounding box center [375, 285] width 55 height 10
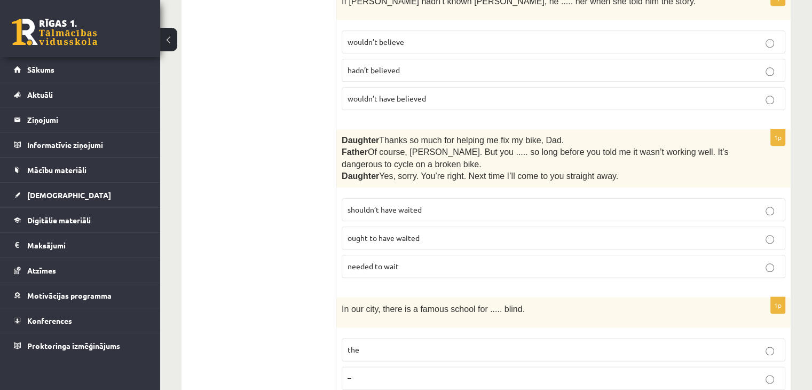
scroll to position [1249, 0]
click at [386, 204] on span "shouldn’t have waited" at bounding box center [385, 209] width 74 height 10
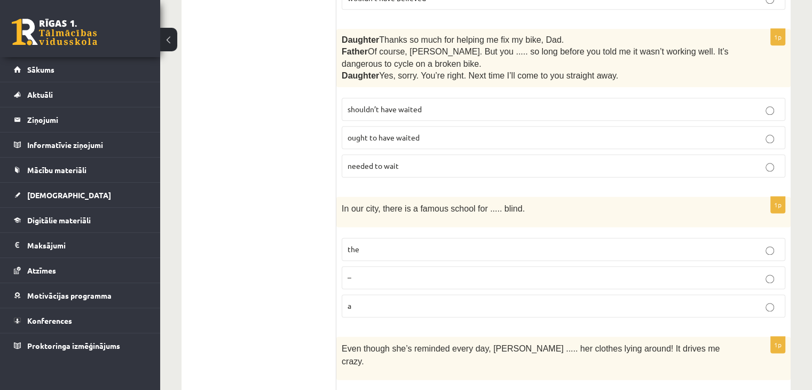
scroll to position [1351, 0]
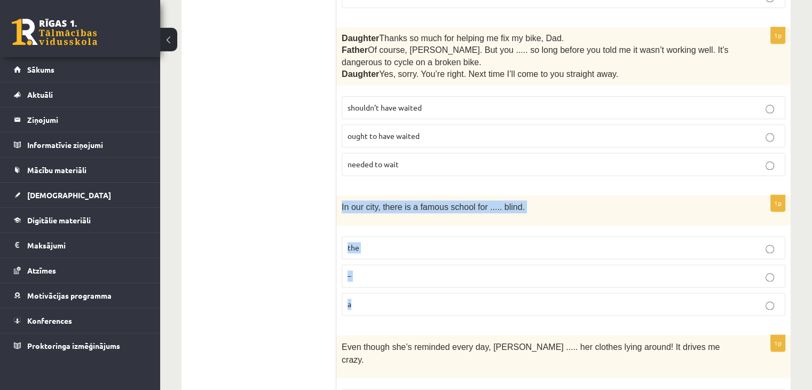
drag, startPoint x: 342, startPoint y: 167, endPoint x: 470, endPoint y: 254, distance: 154.9
click at [470, 254] on div "1p In our city, there is a famous school for ..... blind. the – a" at bounding box center [563, 259] width 454 height 129
copy div "In our city, there is a famous school for ..... blind. the – a"
click at [398, 242] on p "the" at bounding box center [564, 247] width 432 height 11
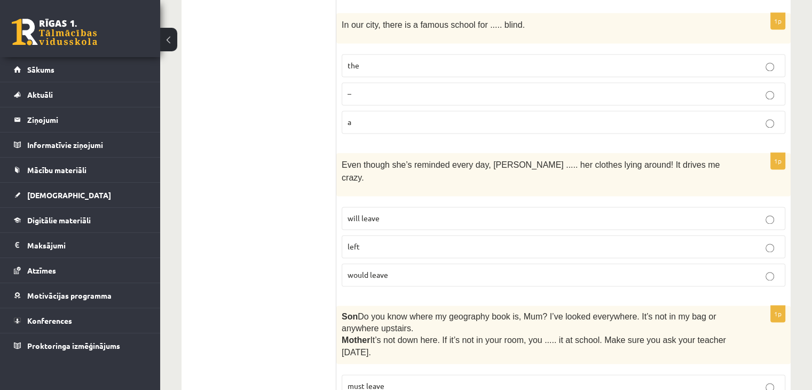
scroll to position [1546, 0]
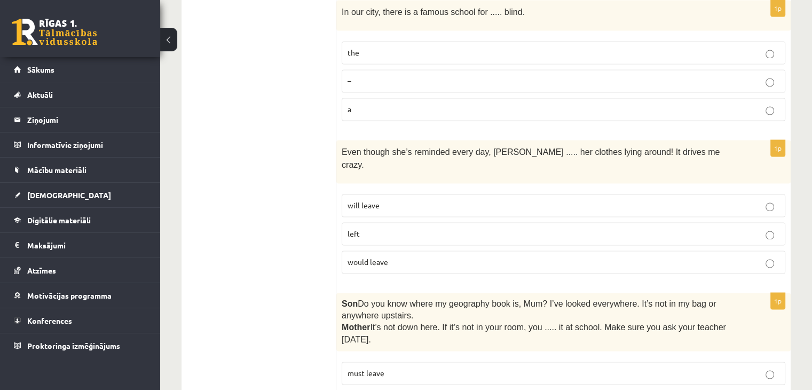
click at [469, 222] on label "left" at bounding box center [564, 233] width 444 height 23
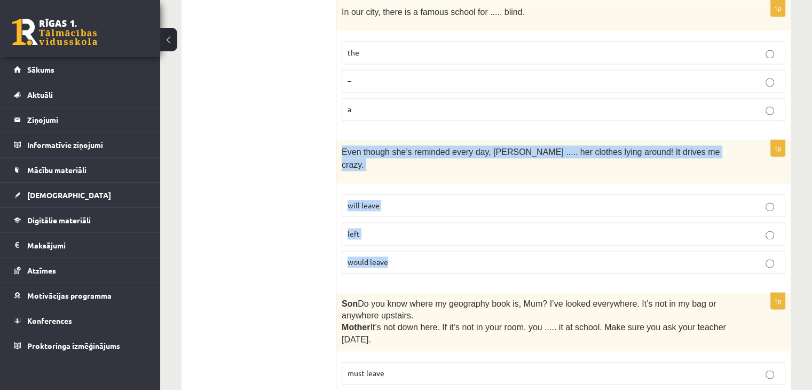
drag, startPoint x: 336, startPoint y: 111, endPoint x: 396, endPoint y: 210, distance: 115.2
click at [396, 210] on div "1p Even though she’s reminded every day, Cathy ..... her clothes lying around! …" at bounding box center [563, 211] width 454 height 142
copy div "Even though she’s reminded every day, Cathy ..... her clothes lying around! It …"
click at [473, 200] on p "will leave" at bounding box center [564, 205] width 432 height 11
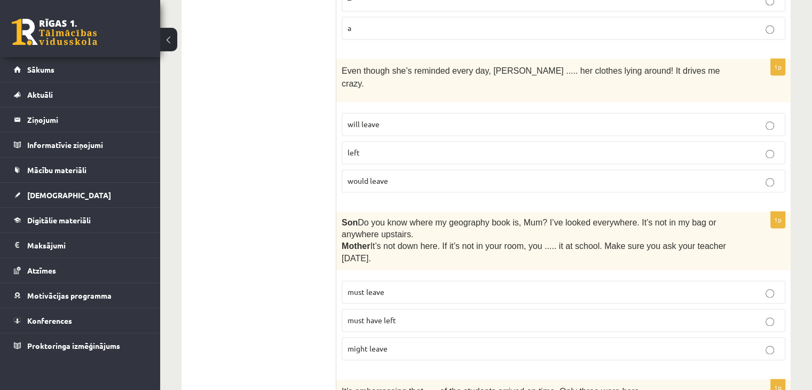
scroll to position [1628, 0]
click at [469, 314] on p "must have left" at bounding box center [564, 319] width 432 height 11
click at [361, 217] on span "Do you know where my geography book is, Mum? I’ve looked everywhere. It’s not i…" at bounding box center [529, 227] width 374 height 21
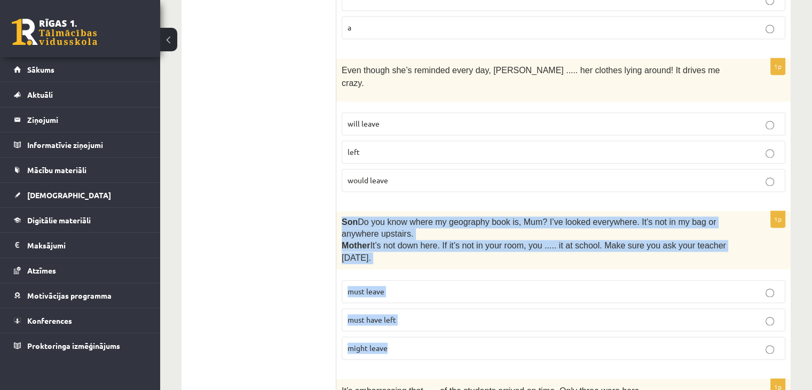
drag, startPoint x: 343, startPoint y: 167, endPoint x: 391, endPoint y: 309, distance: 149.7
click at [391, 309] on div "1p Son  Do you know where my geography book is, Mum? I’ve looked everywhere. It…" at bounding box center [563, 289] width 454 height 157
copy div "Son  Do you know where my geography book is, Mum? I’ve looked everywhere. It’s …"
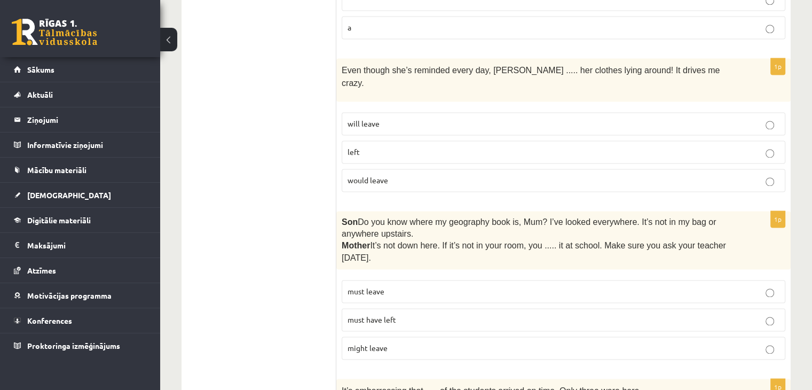
click at [305, 102] on ul "A Grammar B Reading C Reading D Listening Answer the question" at bounding box center [264, 24] width 144 height 2921
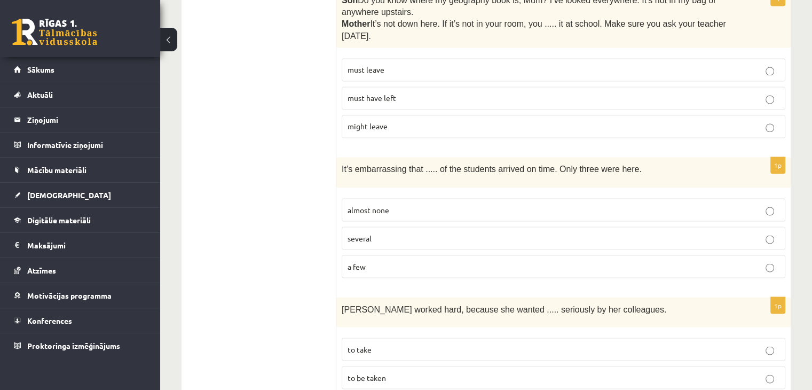
scroll to position [1850, 0]
click at [386, 204] on span "almost none" at bounding box center [369, 209] width 42 height 10
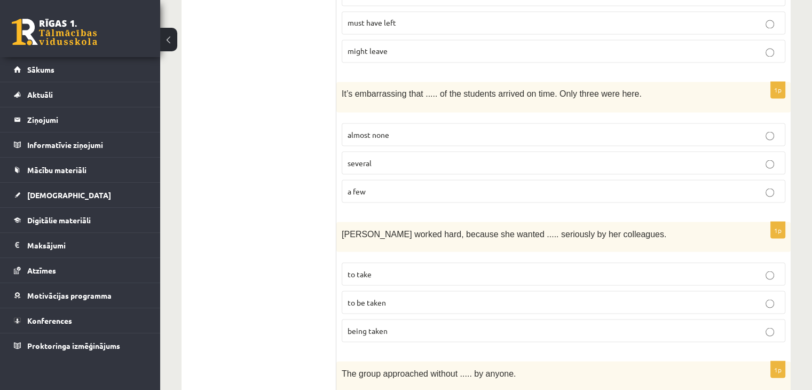
scroll to position [1907, 0]
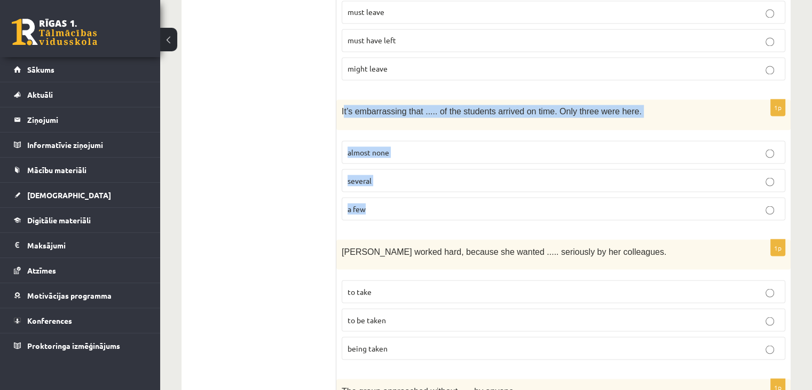
drag, startPoint x: 344, startPoint y: 52, endPoint x: 432, endPoint y: 143, distance: 126.9
click at [432, 143] on div "1p It’s embarrassing that ..... of the students arrived on time. Only three wer…" at bounding box center [563, 163] width 454 height 129
copy div "t’s embarrassing that ..... of the students arrived on time. Only three were he…"
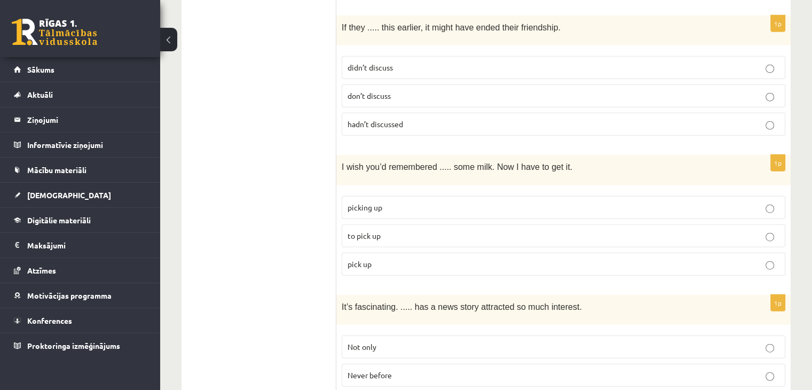
scroll to position [2688, 0]
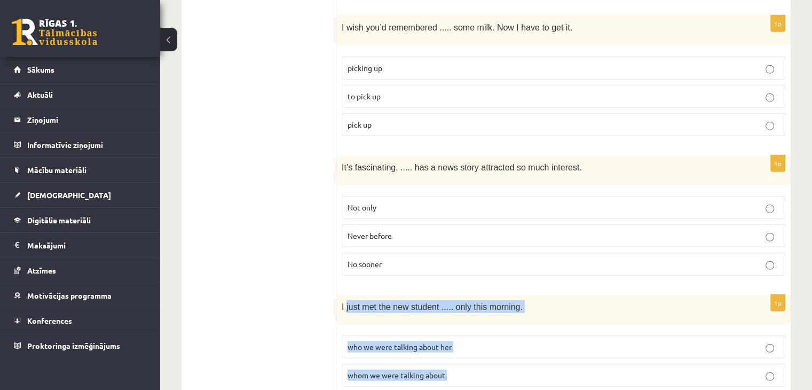
drag, startPoint x: 345, startPoint y: 242, endPoint x: 427, endPoint y: 331, distance: 120.9
click at [427, 331] on div "1p I just met the new student ..... only this morning. who we were talking abou…" at bounding box center [563, 359] width 454 height 129
drag, startPoint x: 328, startPoint y: 229, endPoint x: 361, endPoint y: 240, distance: 34.3
click at [358, 302] on span "I just met the new student ..... only this morning." at bounding box center [432, 306] width 181 height 9
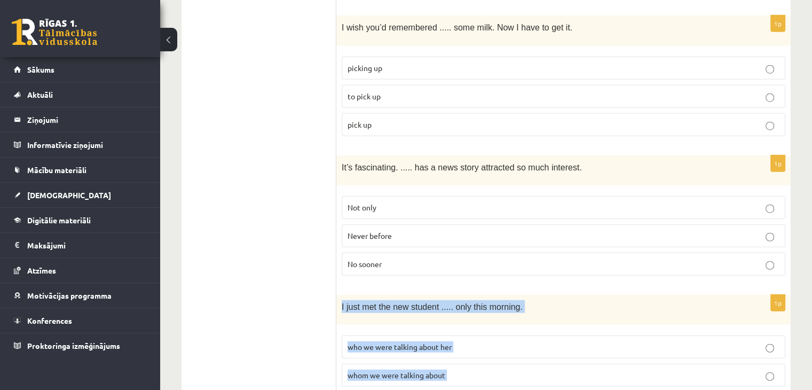
copy div "I just met the new student ..... only this morning. who we were talking about h…"
drag, startPoint x: 340, startPoint y: 239, endPoint x: 453, endPoint y: 341, distance: 152.7
click at [453, 341] on div "1p I just met the new student ..... only this morning. who we were talking abou…" at bounding box center [563, 359] width 454 height 129
click at [466, 341] on p "who we were talking about her" at bounding box center [564, 346] width 432 height 11
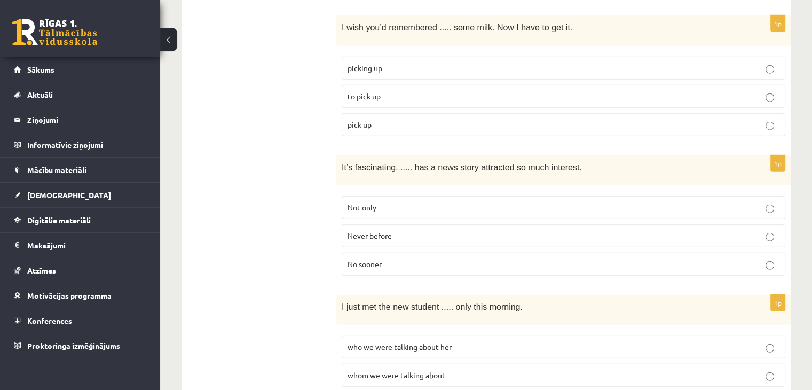
click at [414, 364] on label "whom we were talking about" at bounding box center [564, 375] width 444 height 23
click at [413, 364] on label "whom we were talking about" at bounding box center [564, 375] width 444 height 23
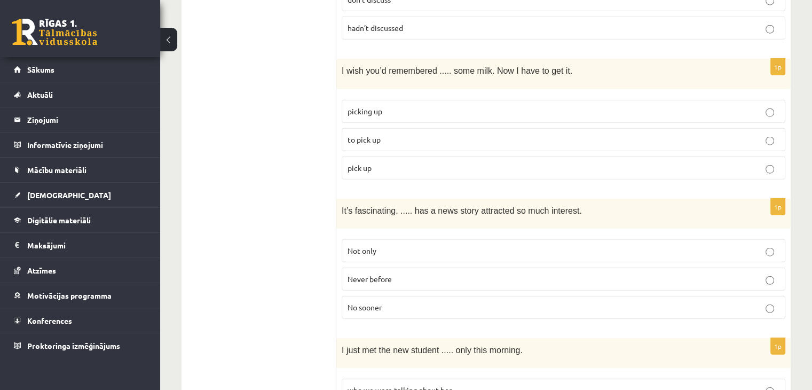
scroll to position [2644, 0]
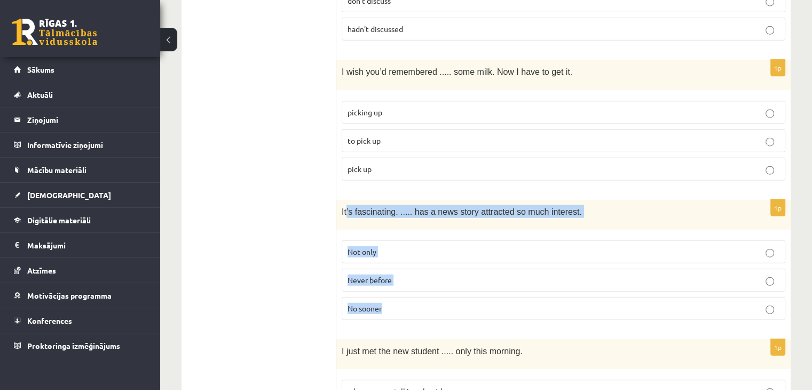
drag, startPoint x: 346, startPoint y: 146, endPoint x: 404, endPoint y: 227, distance: 100.0
click at [404, 227] on div "1p It’s fascinating. ..... has a news story attracted so much interest. Not onl…" at bounding box center [563, 264] width 454 height 129
copy div "’s fascinating. ..... has a news story attracted so much interest. Not only Nev…"
click at [407, 274] on p "Never before" at bounding box center [564, 279] width 432 height 11
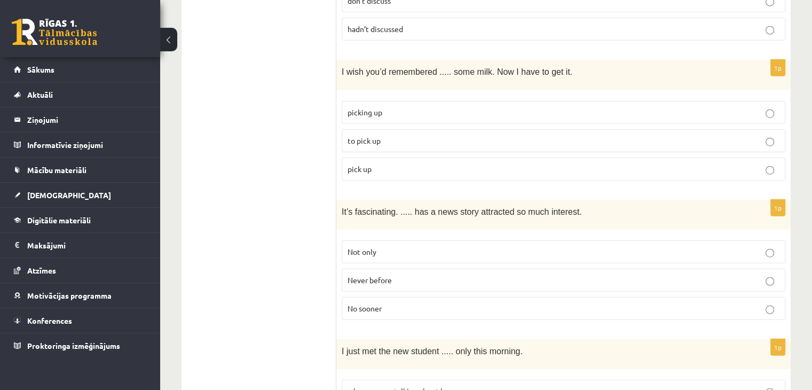
click at [399, 274] on p "Never before" at bounding box center [564, 279] width 432 height 11
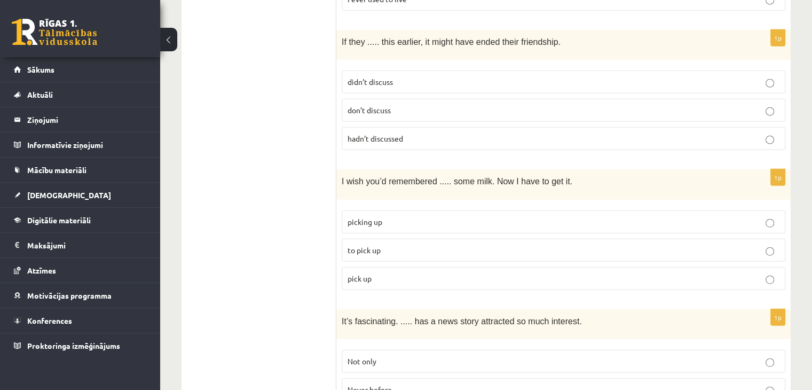
scroll to position [2534, 0]
click at [356, 239] on label "to pick up" at bounding box center [564, 250] width 444 height 23
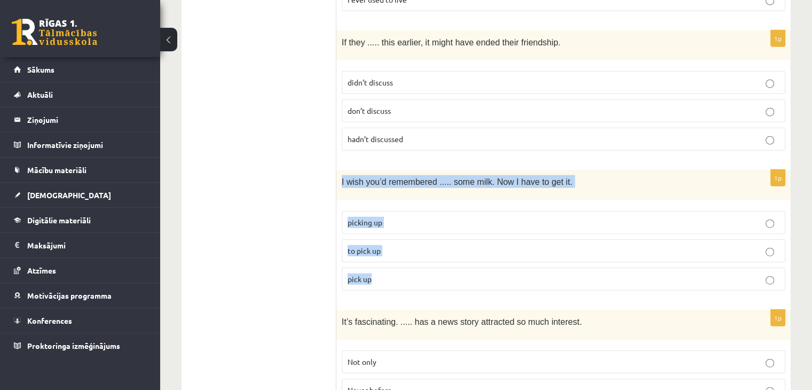
drag, startPoint x: 342, startPoint y: 116, endPoint x: 383, endPoint y: 211, distance: 104.0
click at [383, 211] on div "1p I wish you’d remembered ..... some milk. Now I have to get it. picking up to…" at bounding box center [563, 234] width 454 height 129
copy div "I wish you’d remembered ..... some milk. Now I have to get it. picking up to pi…"
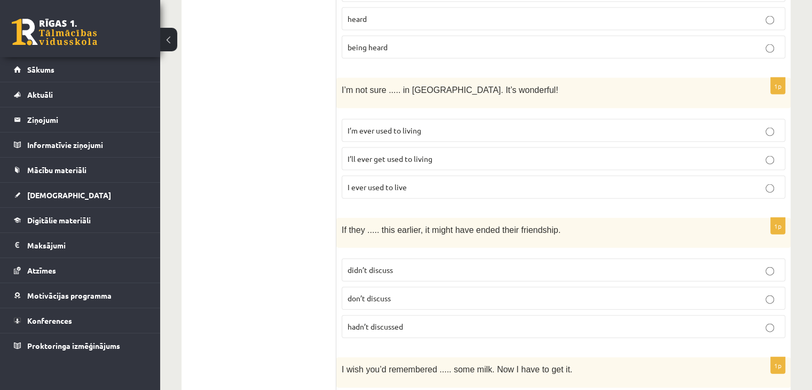
scroll to position [2346, 0]
click at [359, 293] on p "don’t discuss" at bounding box center [564, 298] width 432 height 11
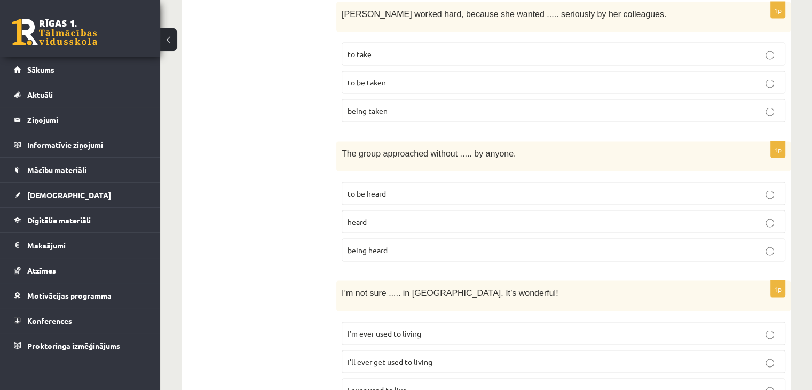
scroll to position [2143, 0]
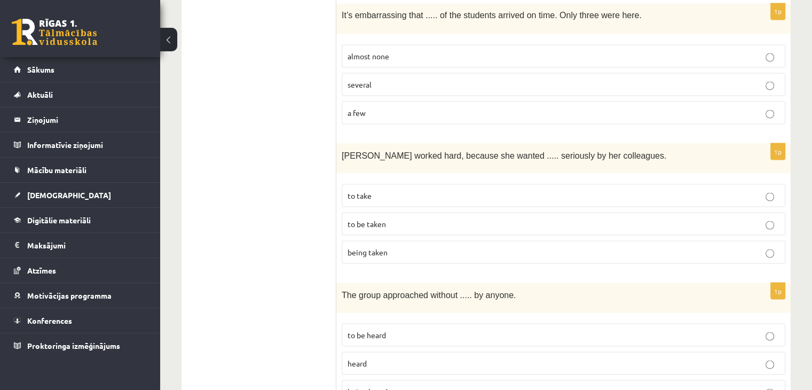
click at [373, 190] on p "to take" at bounding box center [564, 195] width 432 height 11
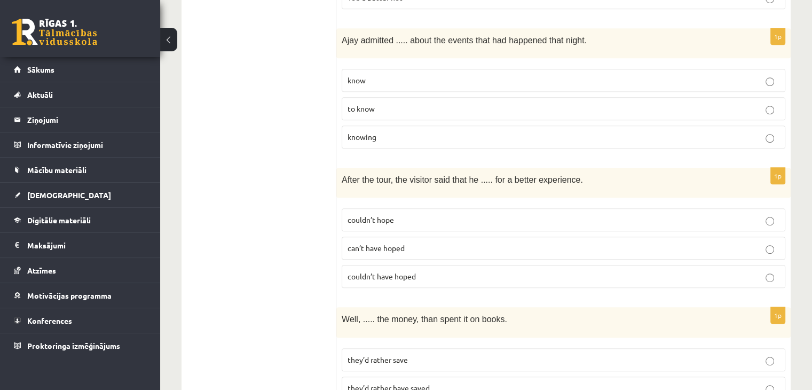
scroll to position [525, 0]
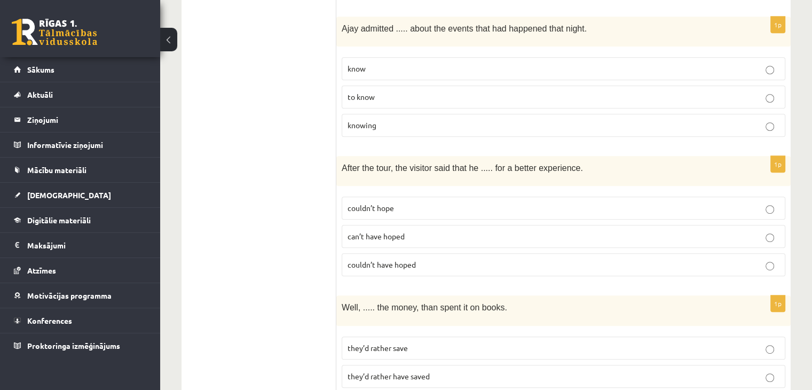
click at [375, 203] on span "couldn’t hope" at bounding box center [371, 208] width 46 height 10
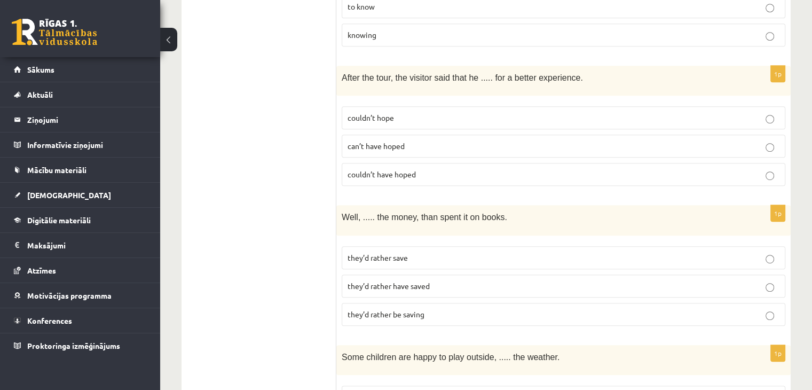
scroll to position [616, 0]
click at [381, 240] on fieldset "they’d rather save they’d rather have saved they’d rather be saving" at bounding box center [564, 284] width 444 height 88
click at [393, 252] on span "they’d rather save" at bounding box center [378, 257] width 60 height 10
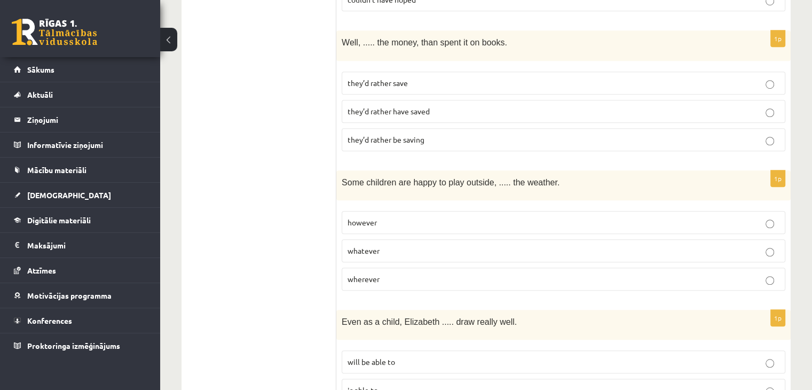
scroll to position [814, 0]
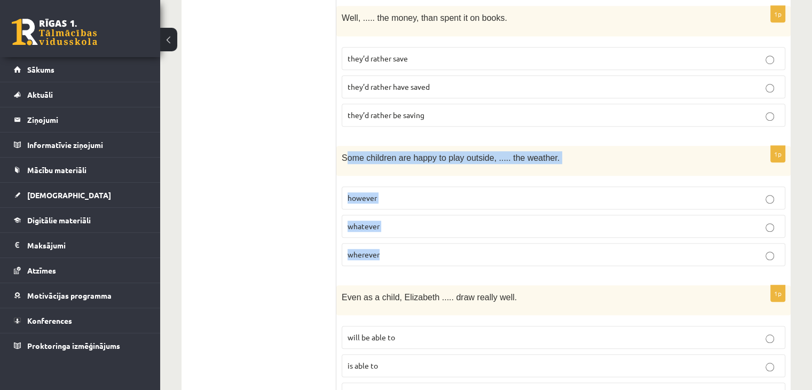
drag, startPoint x: 345, startPoint y: 120, endPoint x: 405, endPoint y: 207, distance: 105.1
click at [405, 207] on div "1p Some children are happy to play outside, ..... the weather. however whatever…" at bounding box center [563, 210] width 454 height 129
copy div "ome children are happy to play outside, ..... the weather. however whatever whe…"
click at [414, 215] on label "whatever" at bounding box center [564, 226] width 444 height 23
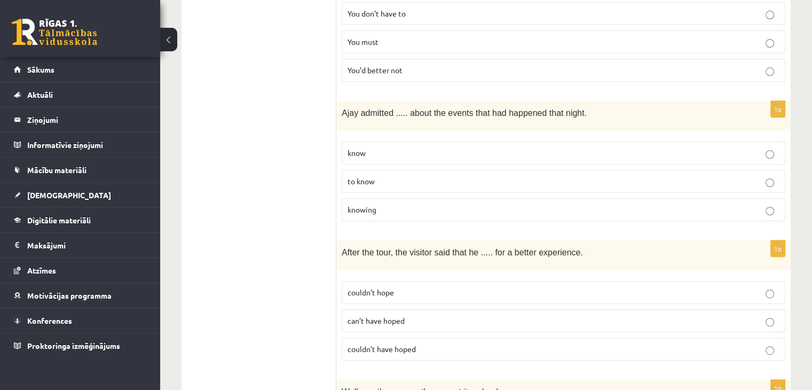
scroll to position [440, 0]
click at [380, 176] on p "to know" at bounding box center [564, 181] width 432 height 11
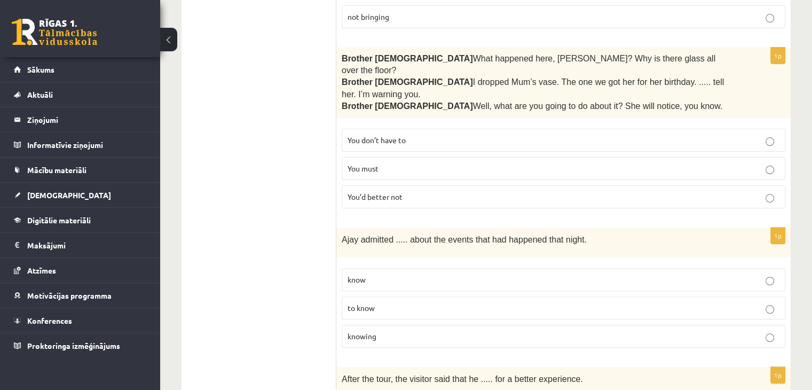
scroll to position [314, 0]
click at [436, 324] on label "knowing" at bounding box center [564, 335] width 444 height 23
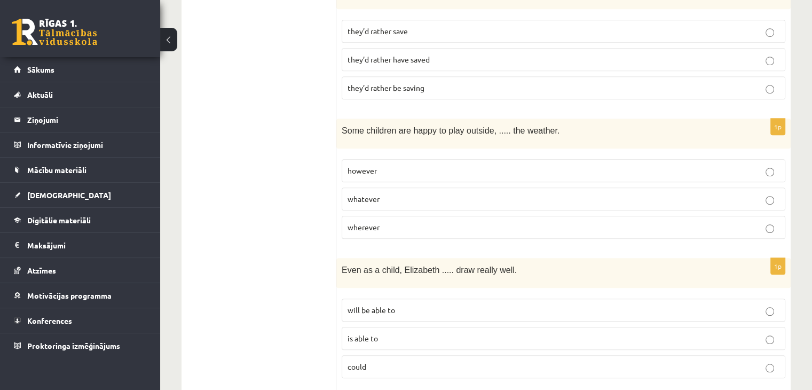
scroll to position [842, 0]
click at [391, 360] on p "could" at bounding box center [564, 365] width 432 height 11
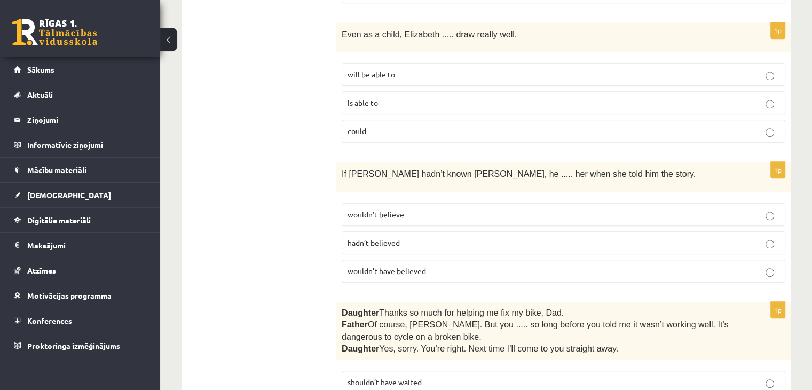
scroll to position [1076, 0]
click at [432, 266] on p "wouldn’t have believed" at bounding box center [564, 271] width 432 height 11
click at [376, 238] on p "hadn’t believed" at bounding box center [564, 243] width 432 height 11
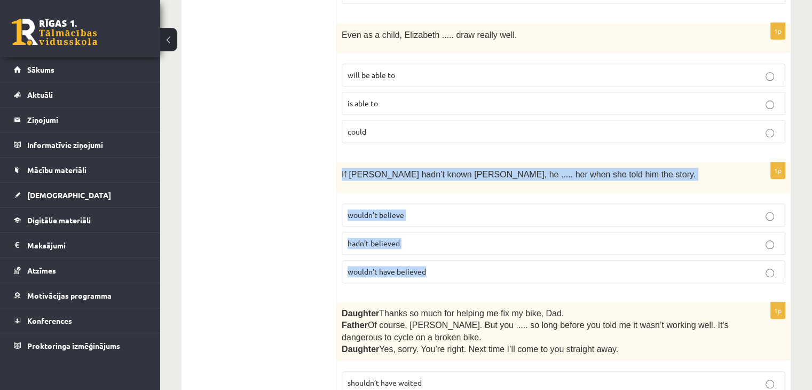
drag, startPoint x: 337, startPoint y: 135, endPoint x: 434, endPoint y: 231, distance: 135.9
click at [434, 231] on div "1p If Tom hadn’t known Mariam, he ..... her when she told him the story. wouldn…" at bounding box center [563, 226] width 454 height 129
click at [450, 266] on p "wouldn’t have believed" at bounding box center [564, 271] width 432 height 11
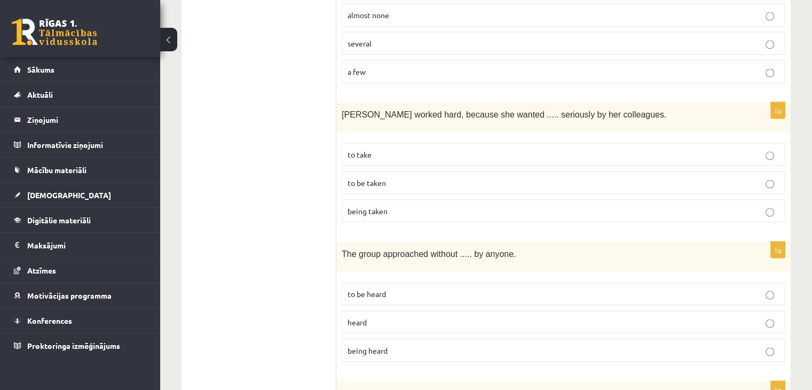
scroll to position [2044, 0]
click at [405, 288] on p "to be heard" at bounding box center [564, 293] width 432 height 11
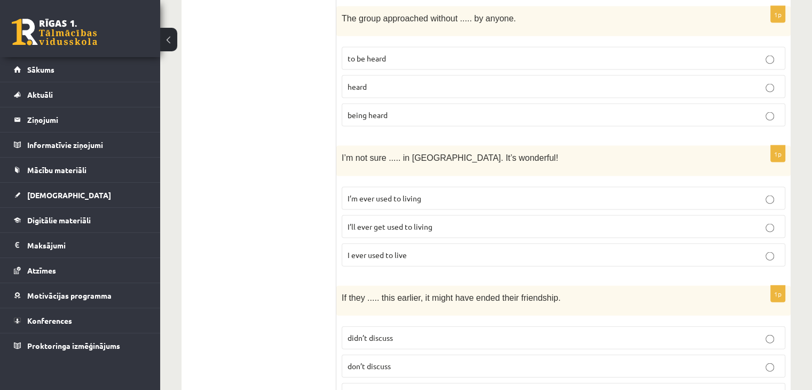
scroll to position [2273, 0]
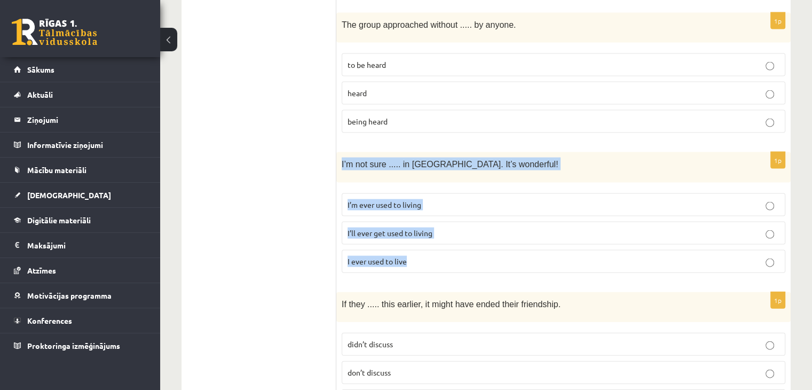
drag, startPoint x: 336, startPoint y: 104, endPoint x: 416, endPoint y: 191, distance: 117.9
click at [416, 191] on div "1p I’m not sure ..... in Paris. It’s wonderful! I’m ever used to living I’ll ev…" at bounding box center [563, 216] width 454 height 129
click at [443, 222] on label "I’ll ever get used to living" at bounding box center [564, 233] width 444 height 23
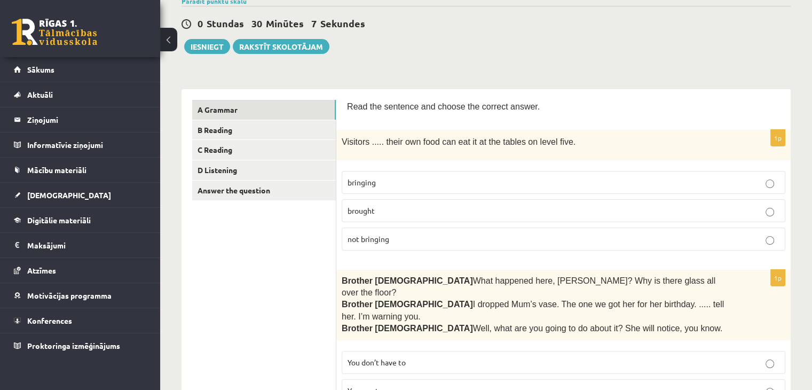
scroll to position [0, 0]
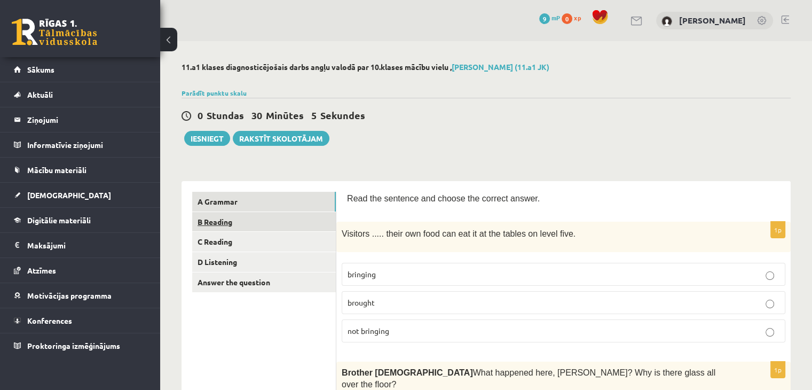
click at [297, 223] on link "B Reading" at bounding box center [264, 222] width 144 height 20
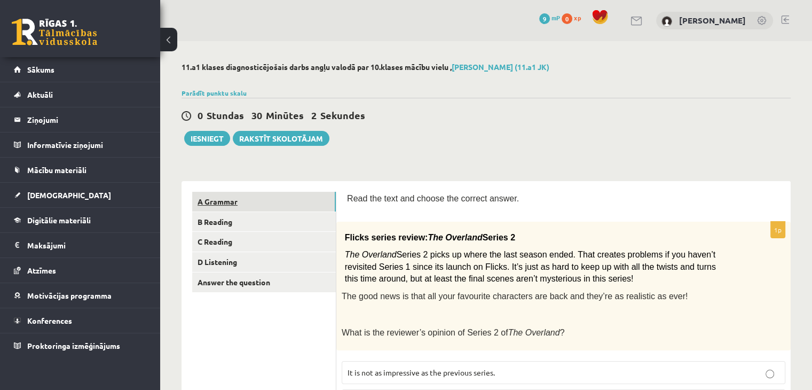
click at [278, 198] on link "A Grammar" at bounding box center [264, 202] width 144 height 20
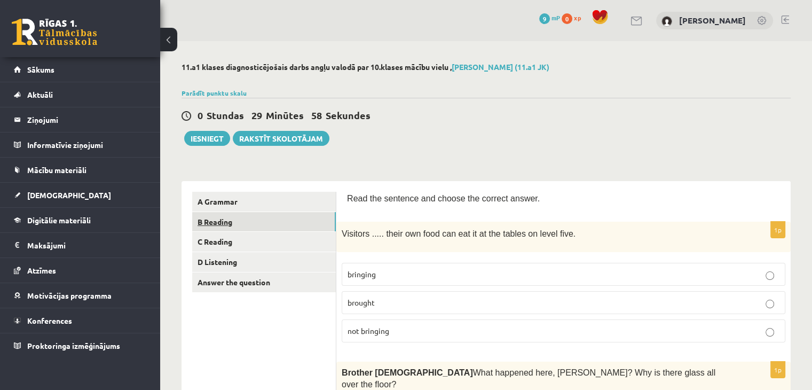
click at [282, 224] on link "B Reading" at bounding box center [264, 222] width 144 height 20
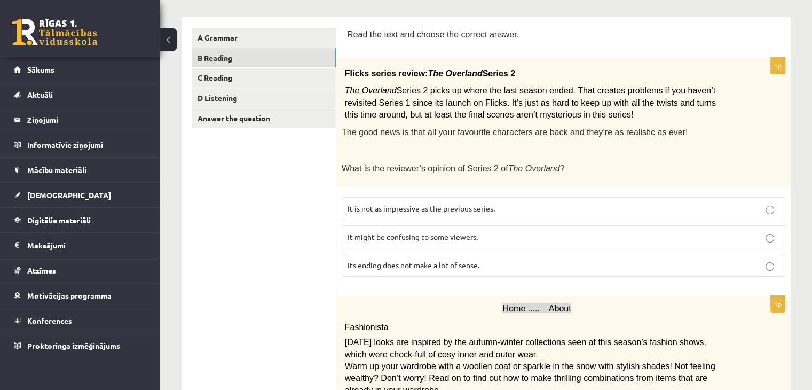
scroll to position [164, 0]
click at [405, 231] on span "It might be confusing to some viewers." at bounding box center [413, 236] width 130 height 10
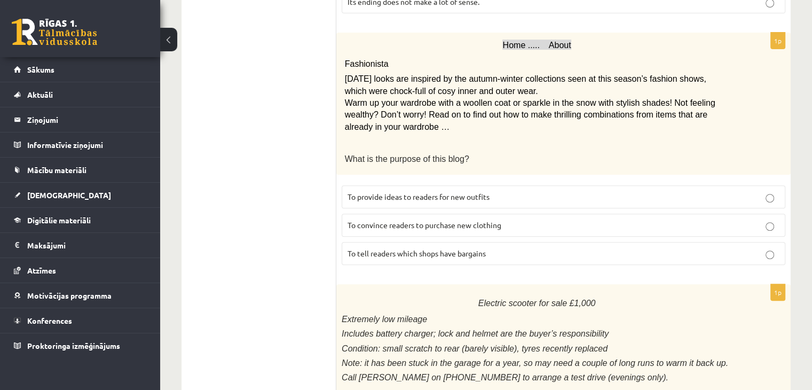
scroll to position [427, 0]
click at [409, 222] on span "To convince readers to purchase new clothing" at bounding box center [425, 225] width 154 height 10
click at [388, 198] on label "To provide ideas to readers for new outfits" at bounding box center [564, 197] width 444 height 23
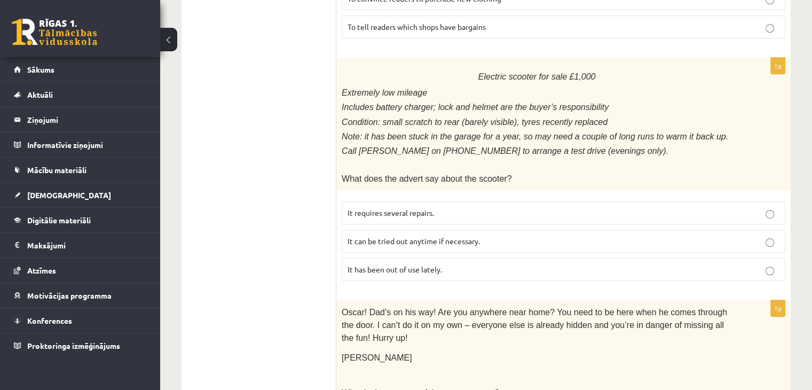
scroll to position [653, 0]
click at [388, 208] on span "It requires several repairs." at bounding box center [391, 213] width 86 height 10
click at [388, 265] on span "It has been out of use lately." at bounding box center [395, 270] width 94 height 10
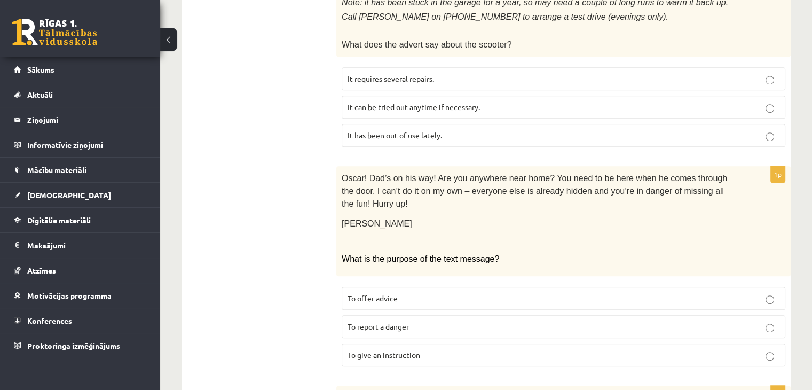
scroll to position [795, 0]
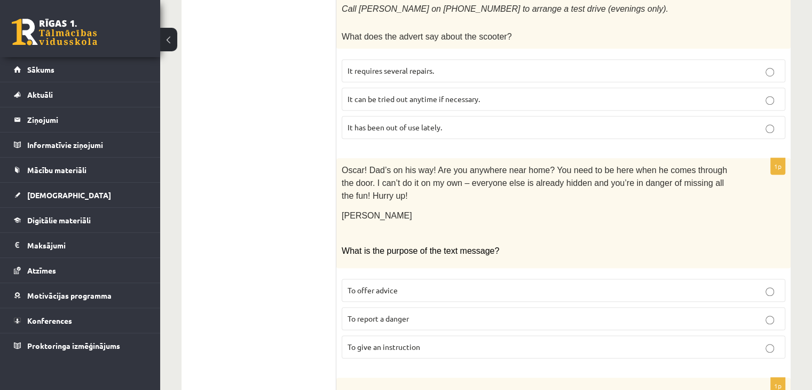
click at [384, 230] on div "Oscar! Dad’s on his way! Are you anywhere near home? You need to be here when h…" at bounding box center [563, 213] width 454 height 110
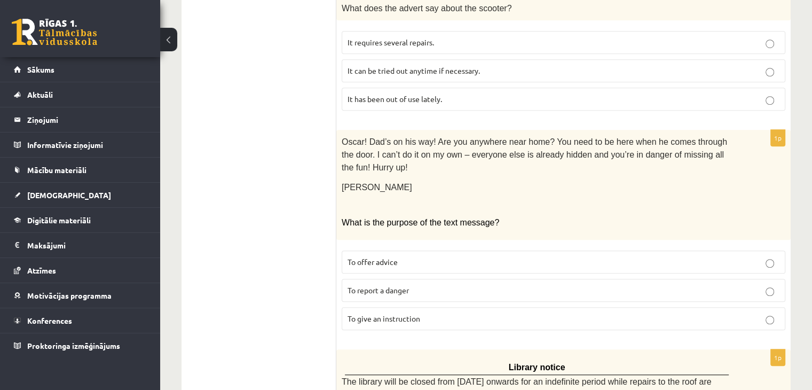
scroll to position [824, 0]
click at [359, 285] on span "To report a danger" at bounding box center [378, 290] width 61 height 10
click at [395, 313] on span "To give an instruction" at bounding box center [384, 318] width 73 height 10
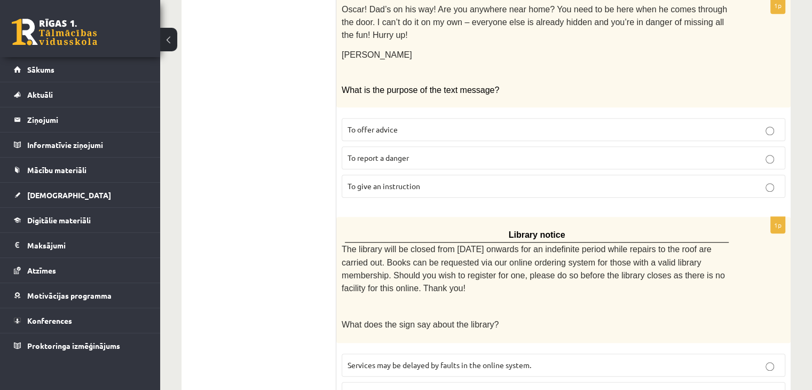
scroll to position [957, 0]
click at [419, 123] on p "To offer advice" at bounding box center [564, 128] width 432 height 11
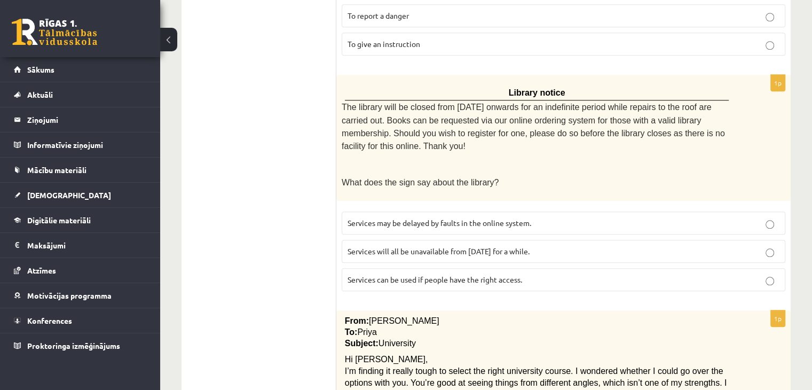
scroll to position [1099, 0]
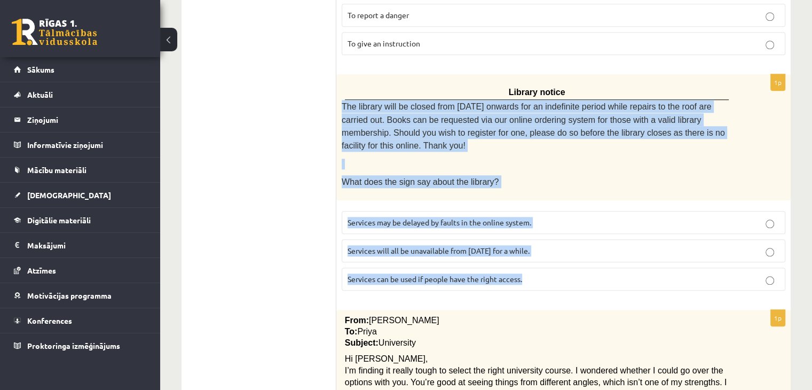
drag, startPoint x: 342, startPoint y: 75, endPoint x: 549, endPoint y: 241, distance: 266.2
click at [549, 241] on div "1p Library notice The library will be closed from Monday onwards for an indefin…" at bounding box center [563, 186] width 454 height 225
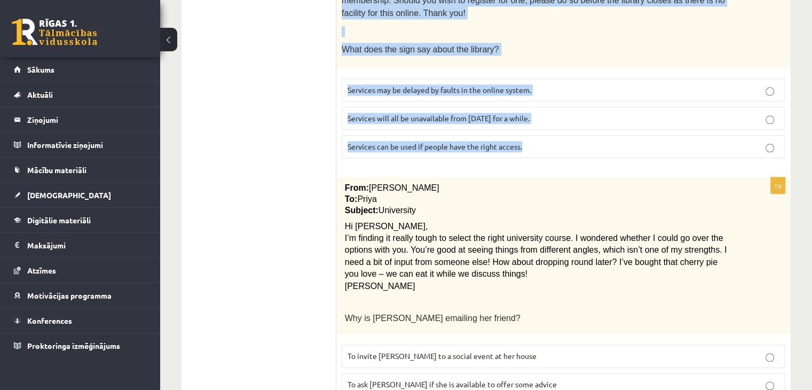
scroll to position [1256, 0]
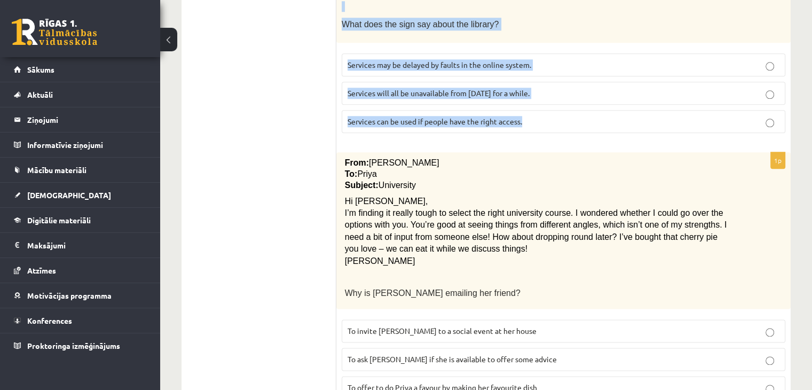
click at [532, 110] on label "Services can be used if people have the right access." at bounding box center [564, 121] width 444 height 23
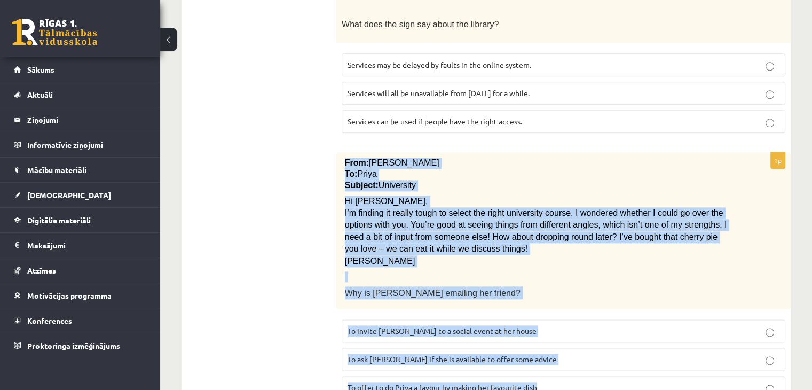
drag, startPoint x: 344, startPoint y: 113, endPoint x: 589, endPoint y: 322, distance: 322.6
click at [589, 322] on div "1p From: Emily To: Priya Subject: University Hi Priya, I’m finding it really to…" at bounding box center [563, 279] width 454 height 255
click at [570, 353] on p "To ask Priya if she is available to offer some advice" at bounding box center [564, 358] width 432 height 11
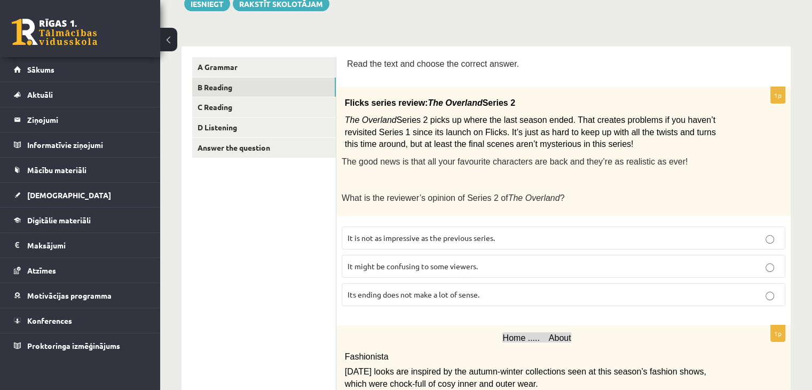
scroll to position [0, 0]
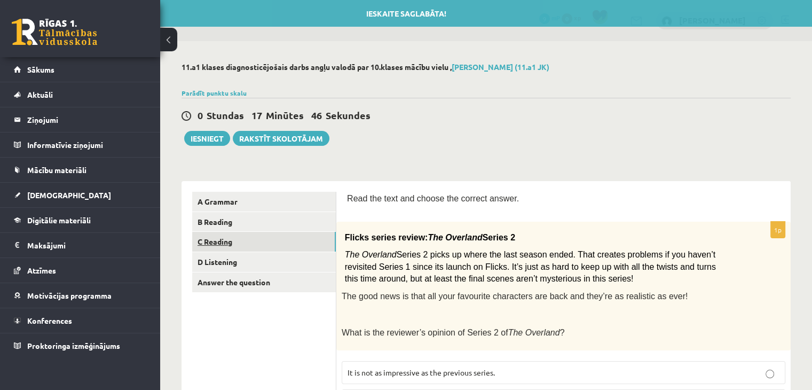
click at [293, 240] on link "C Reading" at bounding box center [264, 242] width 144 height 20
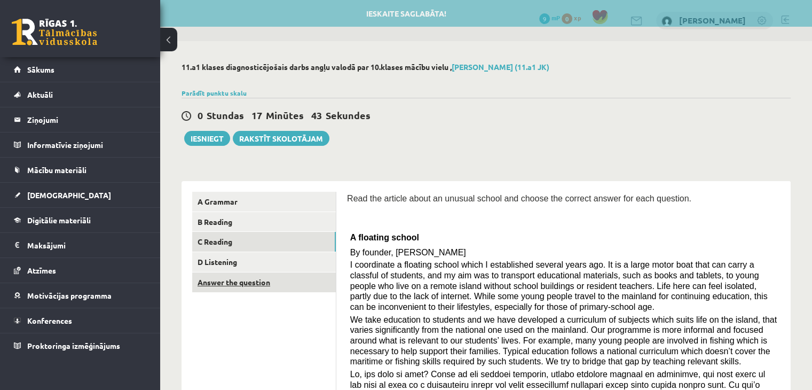
click at [310, 289] on link "Answer the question" at bounding box center [264, 282] width 144 height 20
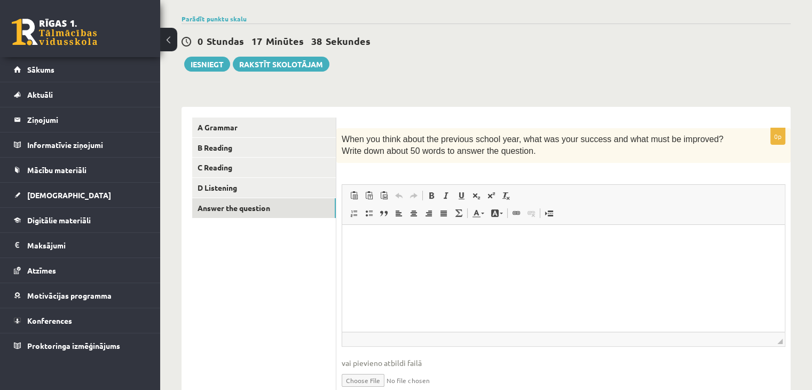
scroll to position [75, 0]
click at [421, 256] on html at bounding box center [563, 240] width 443 height 33
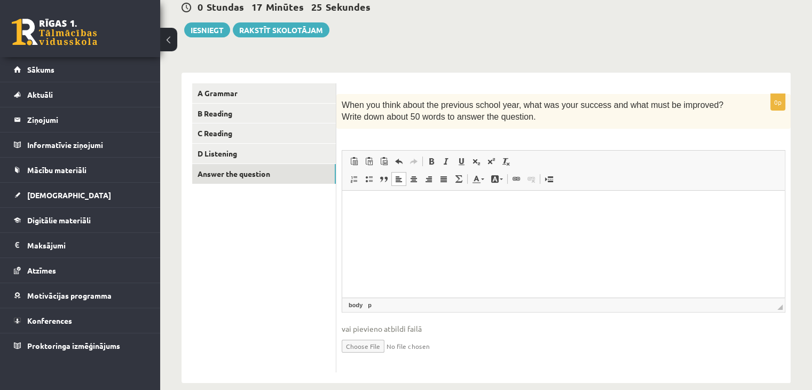
scroll to position [108, 0]
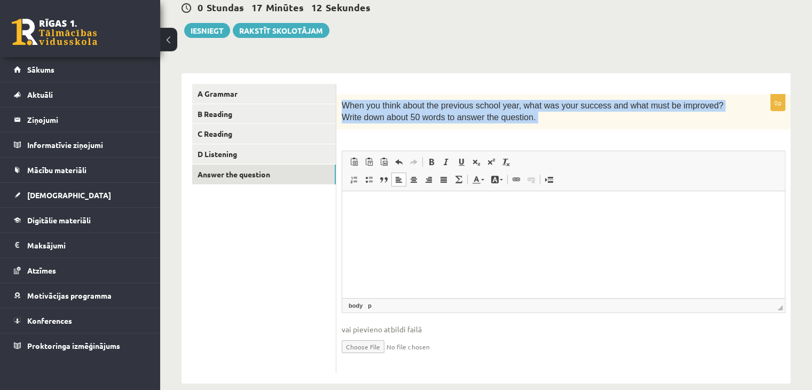
drag, startPoint x: 341, startPoint y: 100, endPoint x: 522, endPoint y: 135, distance: 183.7
click at [522, 135] on div "0p When you think about the previous school year, what was your success and wha…" at bounding box center [563, 233] width 454 height 278
click at [264, 127] on link "C Reading" at bounding box center [264, 134] width 144 height 20
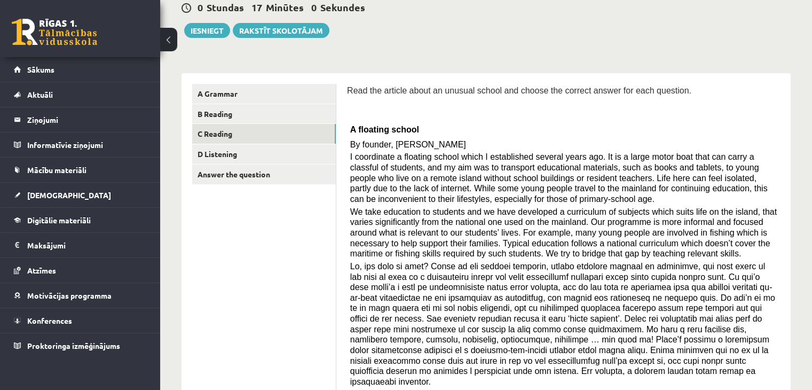
click at [456, 246] on span "We take education to students and we have developed a curriculum of subjects wh…" at bounding box center [563, 232] width 427 height 51
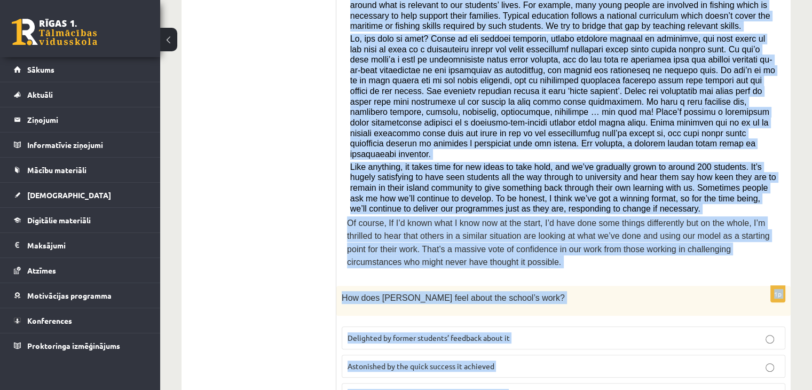
scroll to position [425, 0]
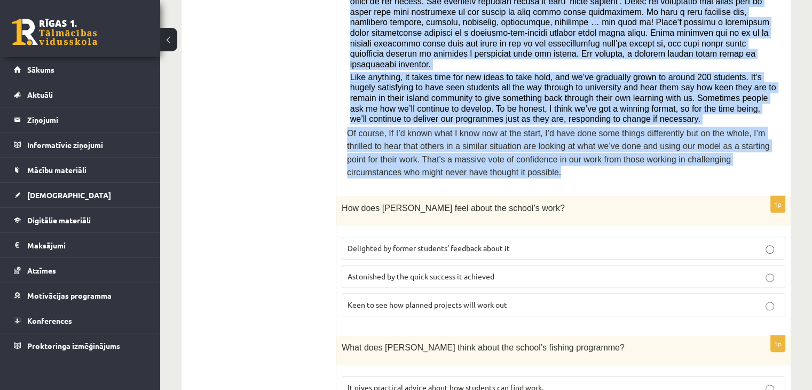
drag, startPoint x: 349, startPoint y: 26, endPoint x: 514, endPoint y: 159, distance: 211.5
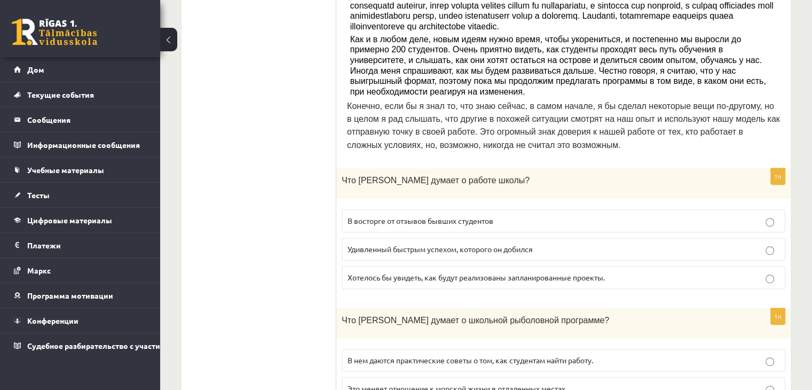
scroll to position [495, 0]
click at [430, 215] on font "В восторге от отзывов бывших студентов" at bounding box center [421, 220] width 146 height 10
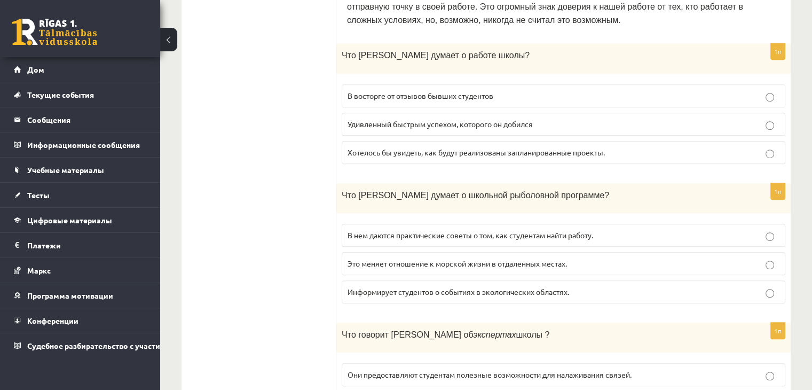
scroll to position [620, 0]
click at [428, 257] on font "Это меняет отношение к морской жизни в отдаленных местах." at bounding box center [457, 262] width 219 height 10
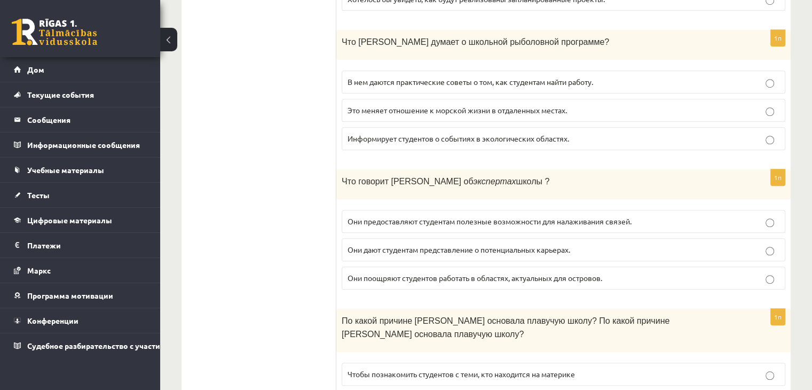
scroll to position [772, 0]
click at [411, 245] on font "Они дают студентам представление о потенциальных карьерах." at bounding box center [459, 250] width 223 height 10
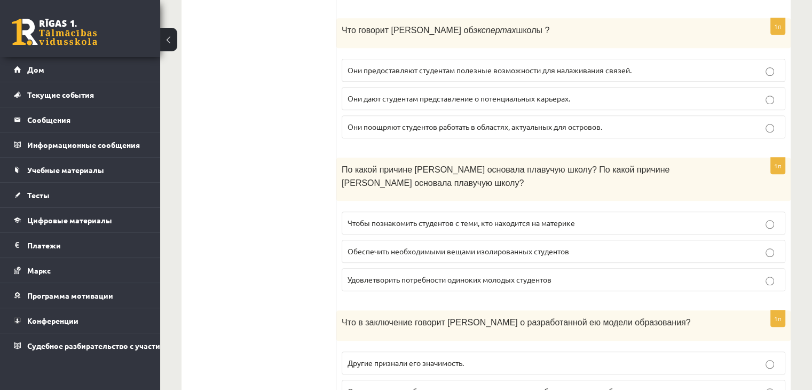
scroll to position [923, 0]
click at [378, 241] on label "Обеспечить необходимыми вещами изолированных студентов" at bounding box center [564, 252] width 444 height 23
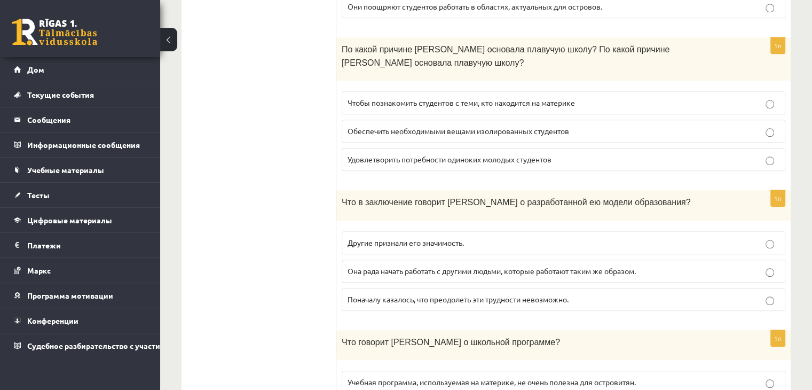
scroll to position [1043, 0]
click at [379, 238] on font "Другие признали его значимость." at bounding box center [406, 243] width 116 height 10
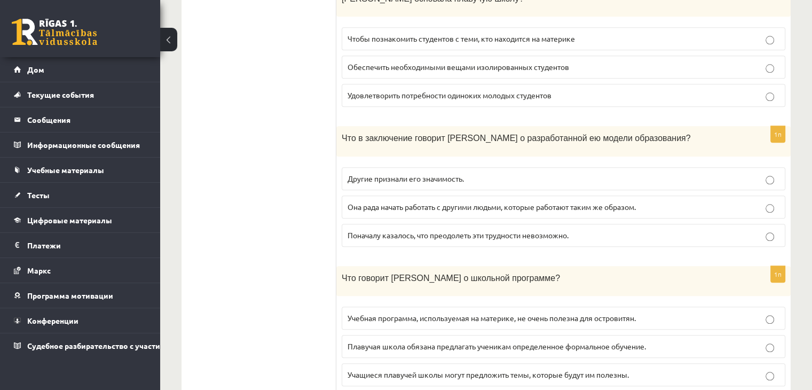
scroll to position [1115, 0]
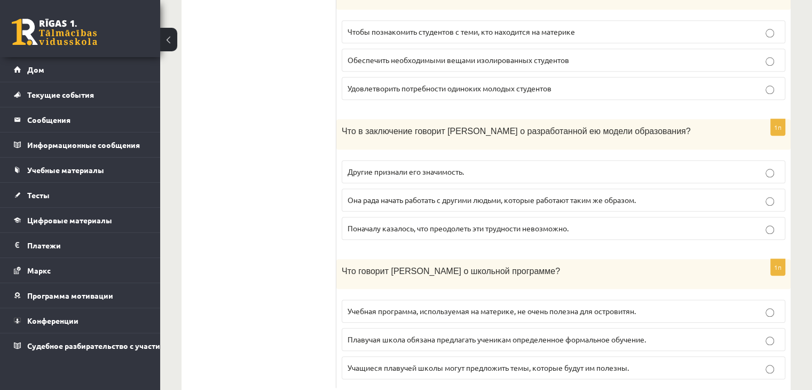
click at [387, 334] on p "Плавучая школа обязана предлагать ученикам определенное формальное обучение." at bounding box center [564, 339] width 432 height 11
click at [408, 362] on p "Учащиеся плавучей школы могут предложить темы, которые будут им полезны." at bounding box center [564, 367] width 432 height 11
click at [404, 334] on font "Плавучая школа обязана предлагать ученикам определенное формальное обучение." at bounding box center [497, 339] width 298 height 10
click at [415, 362] on font "Учащиеся плавучей школы могут предложить темы, которые будут им полезны." at bounding box center [488, 367] width 281 height 10
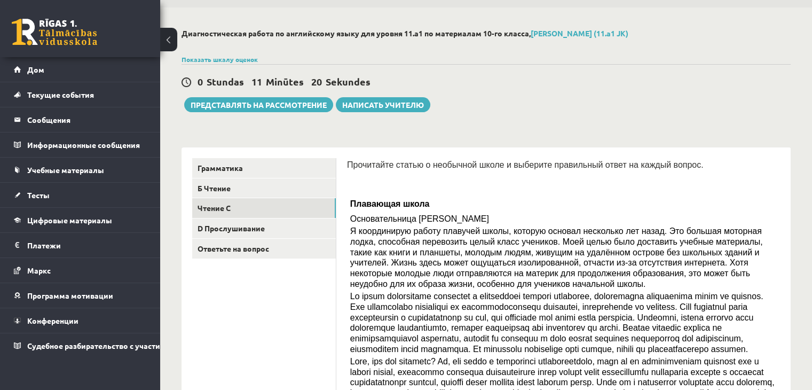
scroll to position [0, 0]
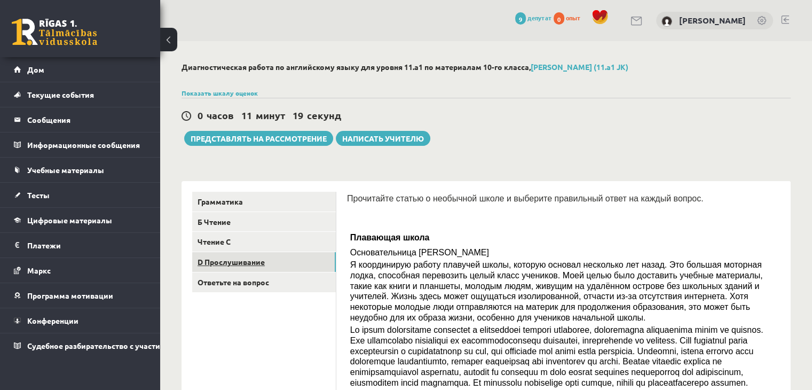
click at [307, 263] on link "D Прослушивание" at bounding box center [264, 262] width 144 height 20
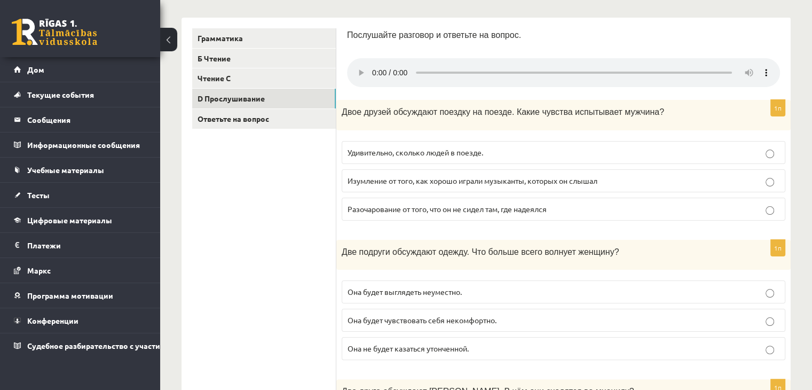
scroll to position [164, 0]
click at [384, 316] on font "Она будет чувствовать себя некомфортно." at bounding box center [422, 319] width 149 height 10
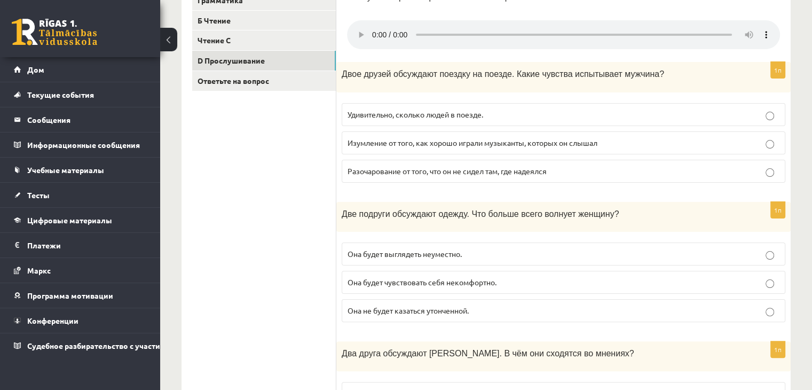
scroll to position [203, 0]
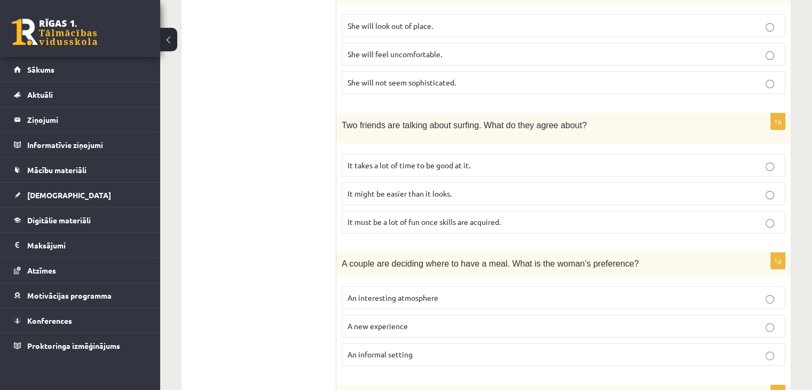
scroll to position [430, 0]
click at [517, 187] on p "It might be easier than it looks." at bounding box center [564, 192] width 432 height 11
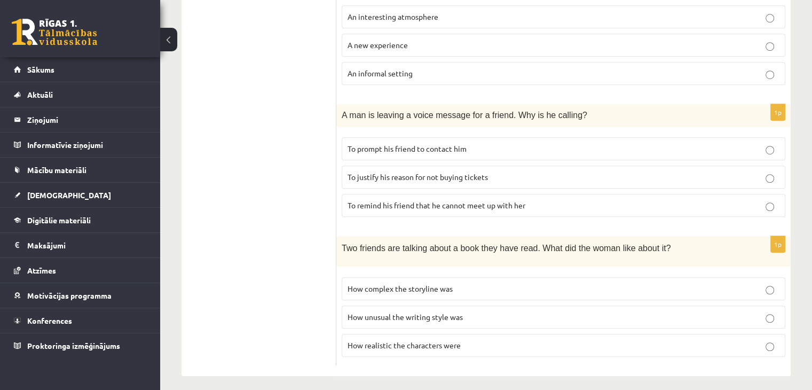
scroll to position [709, 0]
click at [525, 166] on label "To justify his reason for not buying tickets" at bounding box center [564, 177] width 444 height 23
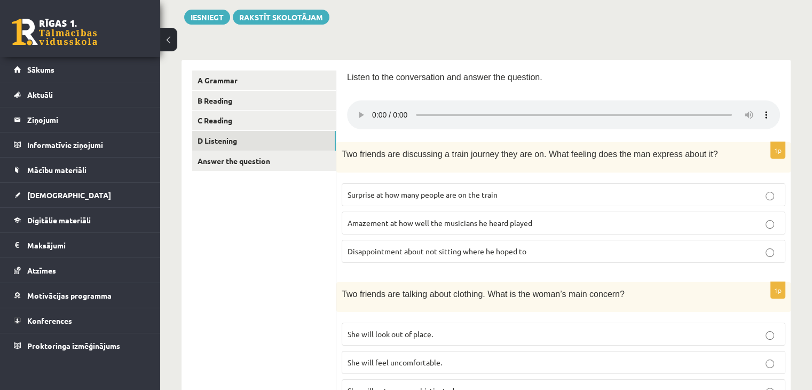
scroll to position [121, 0]
drag, startPoint x: 522, startPoint y: 233, endPoint x: 535, endPoint y: 244, distance: 16.7
click at [535, 244] on fieldset "Surprise at how many people are on the train Amazement at how well the musician…" at bounding box center [564, 222] width 444 height 88
click at [535, 246] on p "Disappointment about not sitting where he hoped to" at bounding box center [564, 251] width 432 height 11
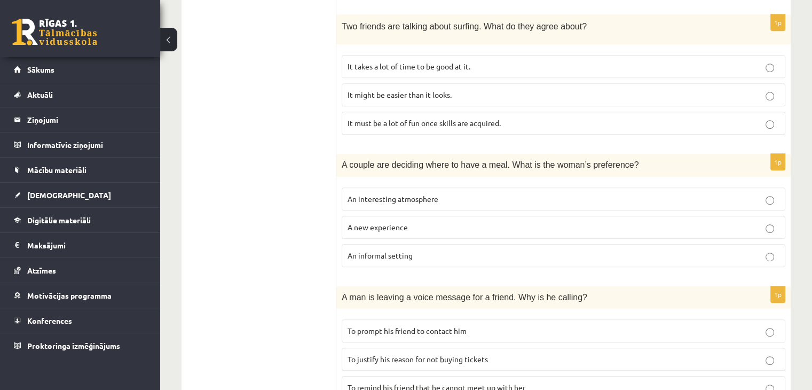
scroll to position [529, 0]
click at [540, 187] on label "An interesting atmosphere" at bounding box center [564, 198] width 444 height 23
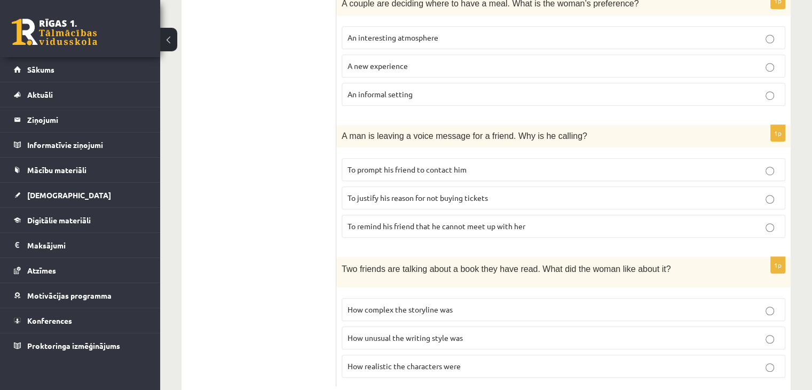
scroll to position [691, 0]
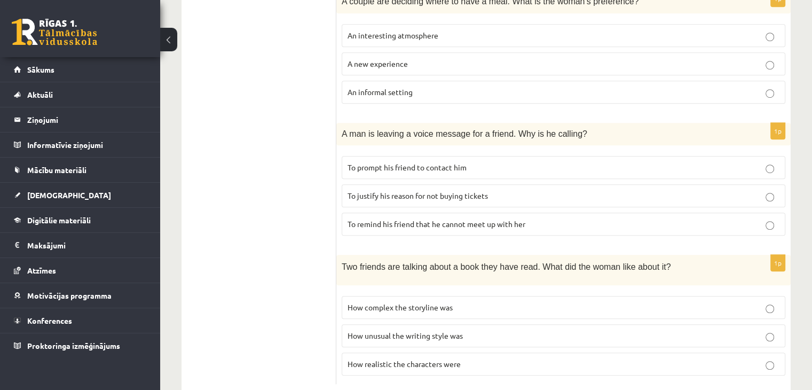
click at [402, 334] on label "How unusual the writing style was" at bounding box center [564, 335] width 444 height 23
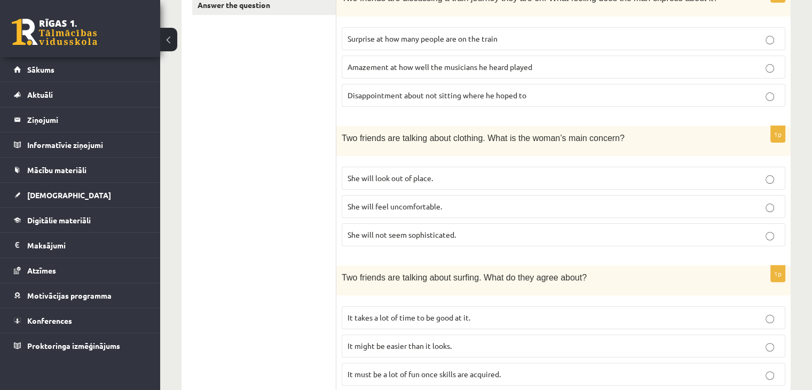
scroll to position [278, 0]
click at [427, 230] on span "She will not seem sophisticated." at bounding box center [402, 234] width 108 height 10
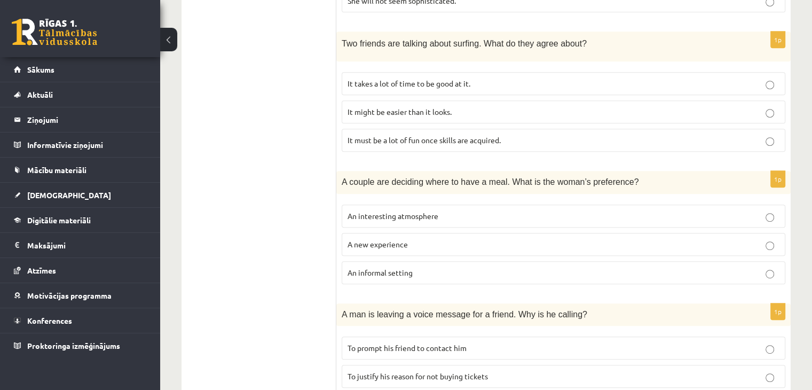
scroll to position [538, 0]
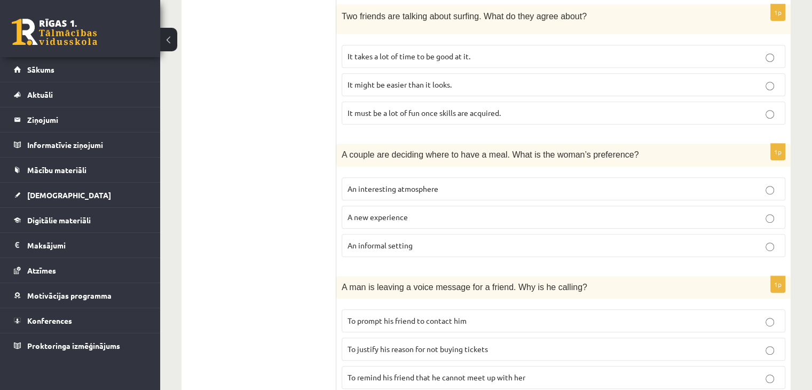
click at [412, 247] on label "An informal setting" at bounding box center [564, 245] width 444 height 23
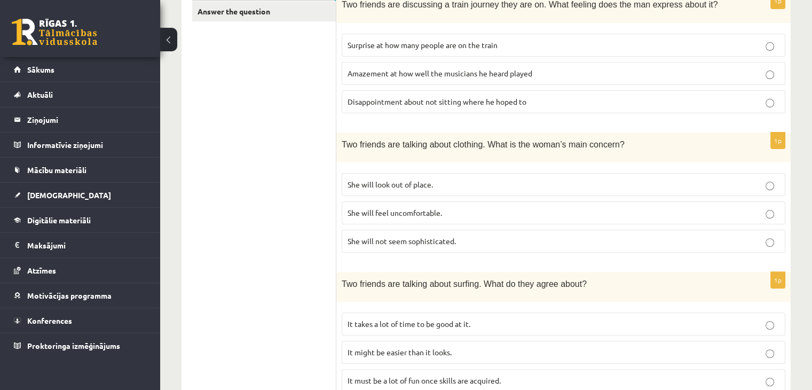
scroll to position [0, 0]
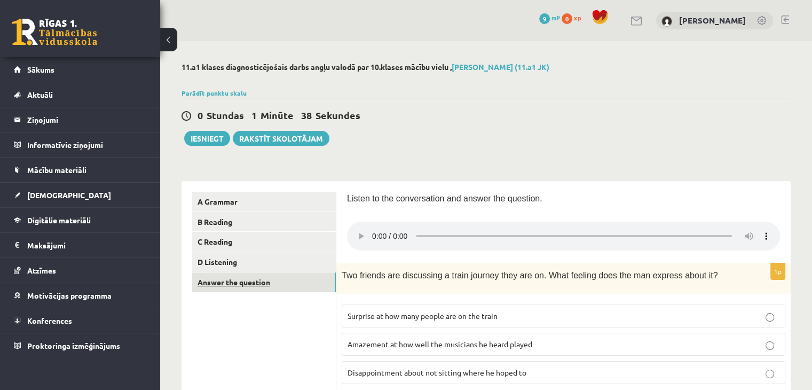
click at [217, 283] on link "Answer the question" at bounding box center [264, 282] width 144 height 20
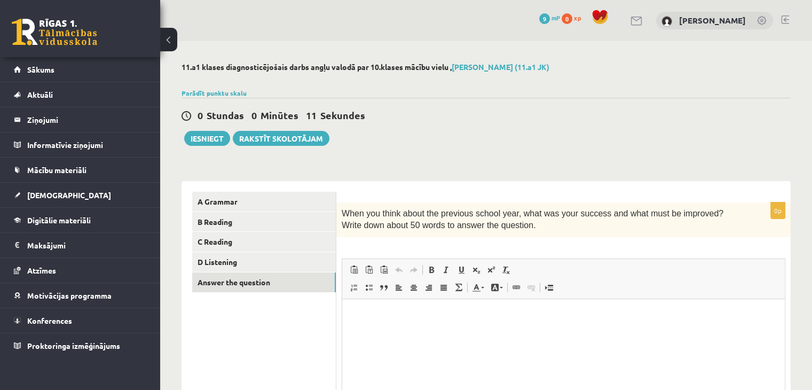
scroll to position [123, 0]
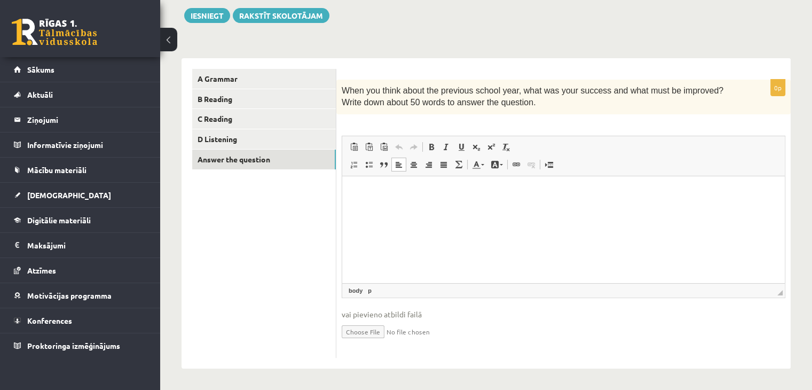
click at [372, 208] on html at bounding box center [563, 192] width 443 height 33
paste body "Визуальный текстовый редактор, wiswyg-editor-user-answer-47024750228220"
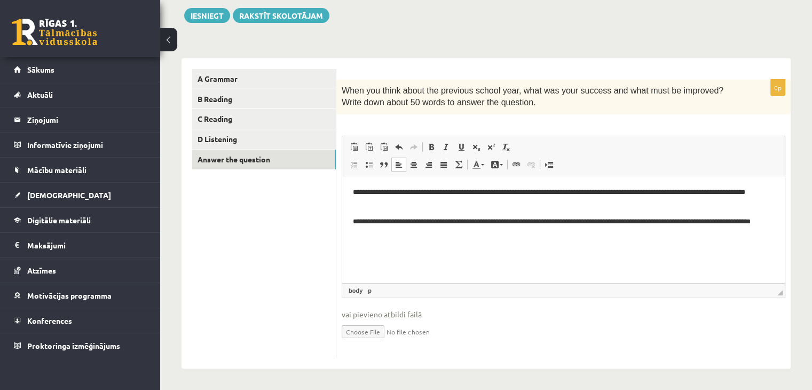
click at [421, 236] on p "**********" at bounding box center [564, 227] width 422 height 22
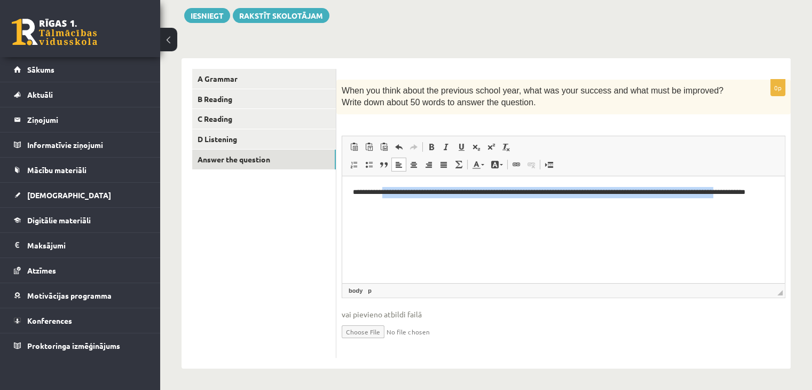
drag, startPoint x: 390, startPoint y: 186, endPoint x: 334, endPoint y: 195, distance: 57.2
click at [342, 195] on html "**********" at bounding box center [563, 206] width 443 height 61
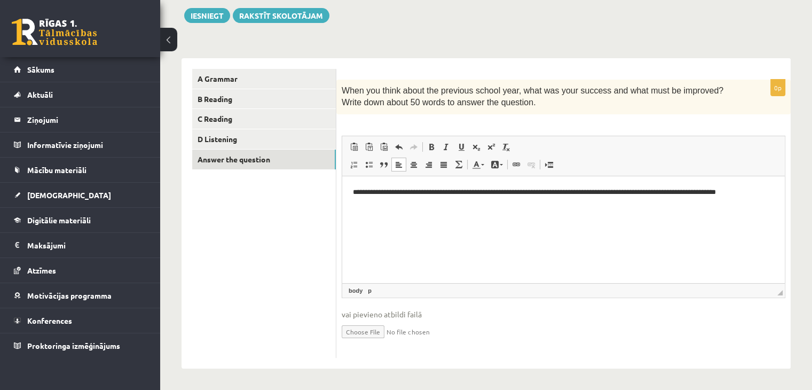
click at [357, 190] on p "**********" at bounding box center [564, 197] width 422 height 22
click at [215, 10] on button "Iesniegt" at bounding box center [207, 15] width 46 height 15
click at [357, 80] on div "When you think about the previous school year, what was your success and what m…" at bounding box center [563, 97] width 454 height 35
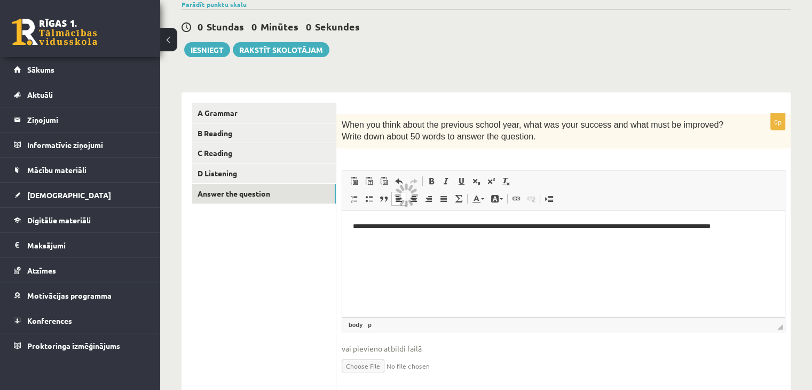
scroll to position [74, 0]
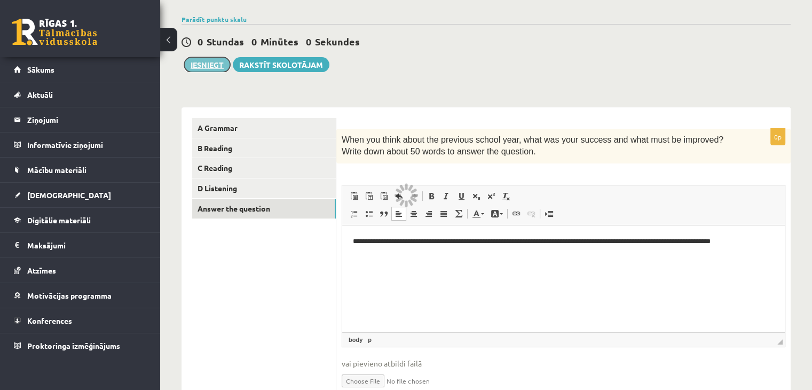
click at [201, 67] on button "Iesniegt" at bounding box center [207, 64] width 46 height 15
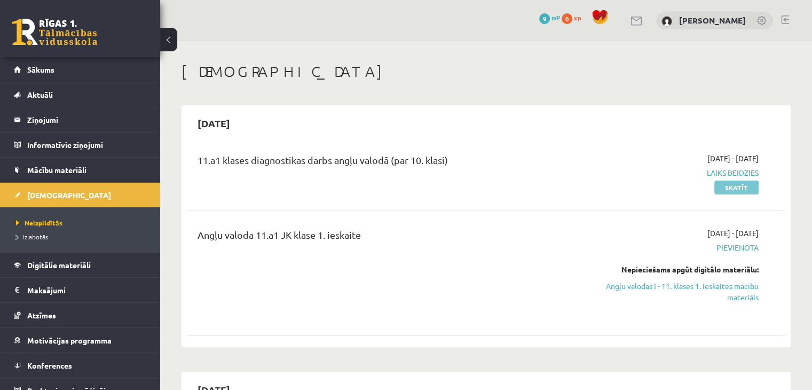
click at [740, 185] on link "Skatīt" at bounding box center [736, 187] width 44 height 14
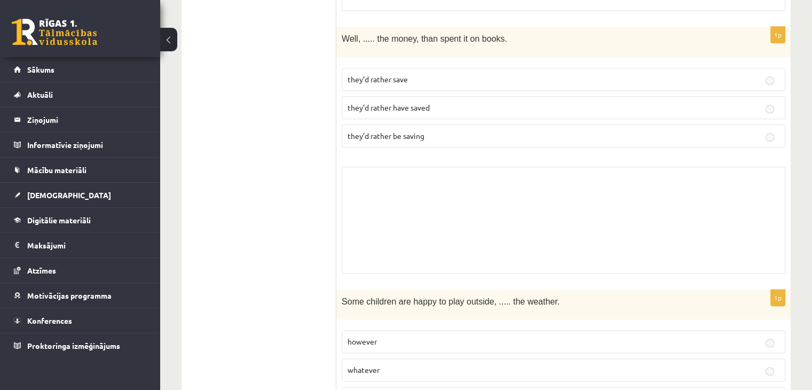
scroll to position [1266, 0]
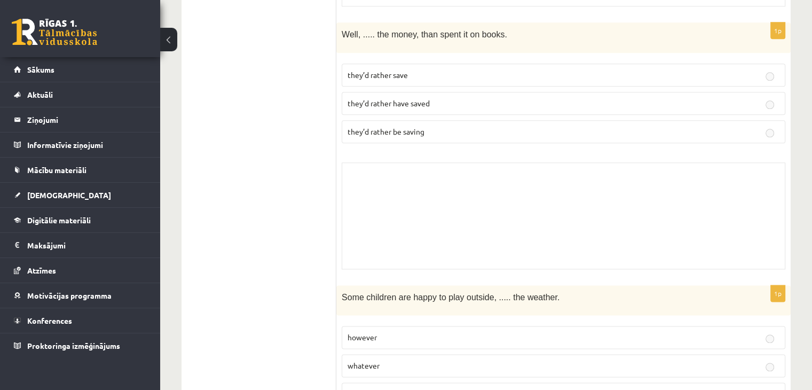
click at [616, 98] on p "they’d rather have saved" at bounding box center [564, 103] width 432 height 11
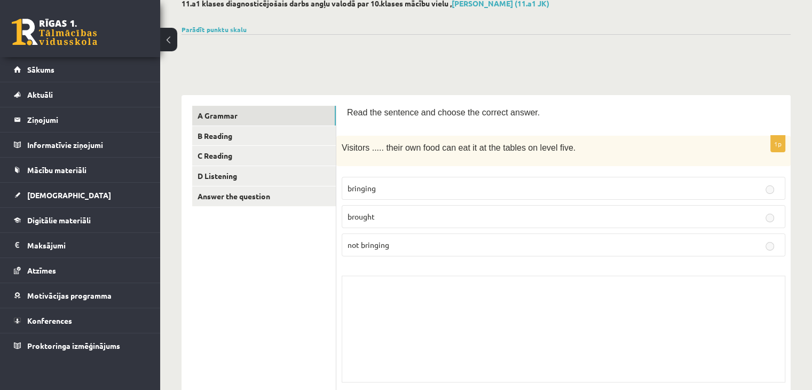
scroll to position [30, 0]
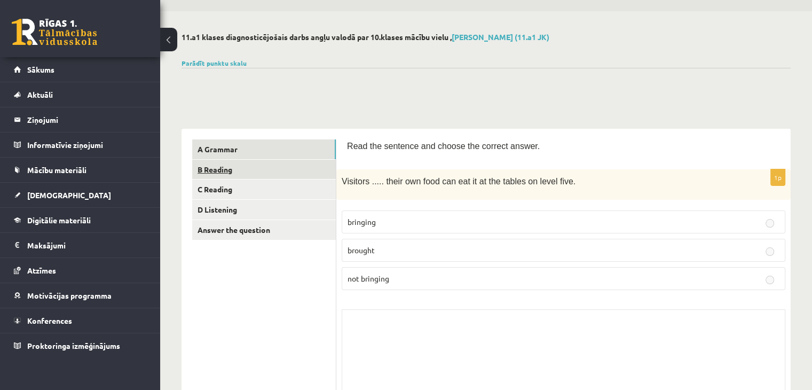
click at [300, 170] on link "B Reading" at bounding box center [264, 170] width 144 height 20
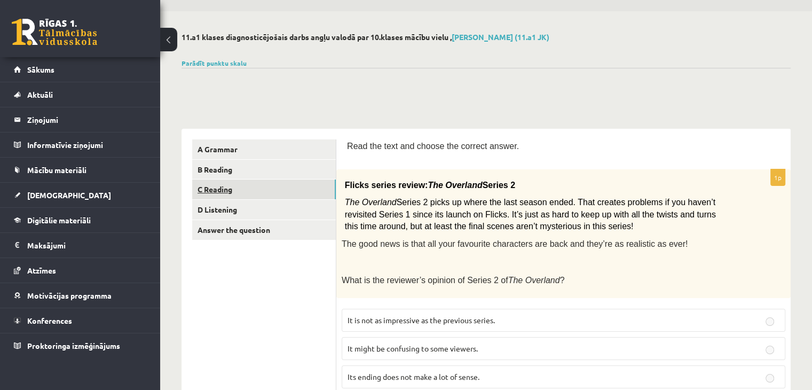
click at [298, 194] on link "C Reading" at bounding box center [264, 189] width 144 height 20
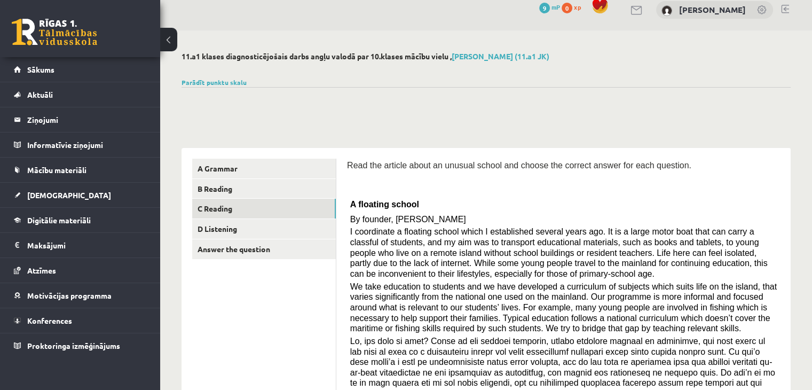
scroll to position [0, 0]
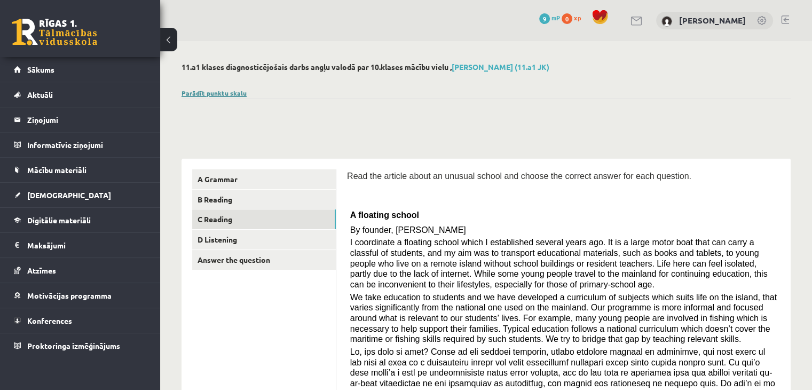
click at [203, 90] on link "Parādīt punktu skalu" at bounding box center [214, 93] width 65 height 9
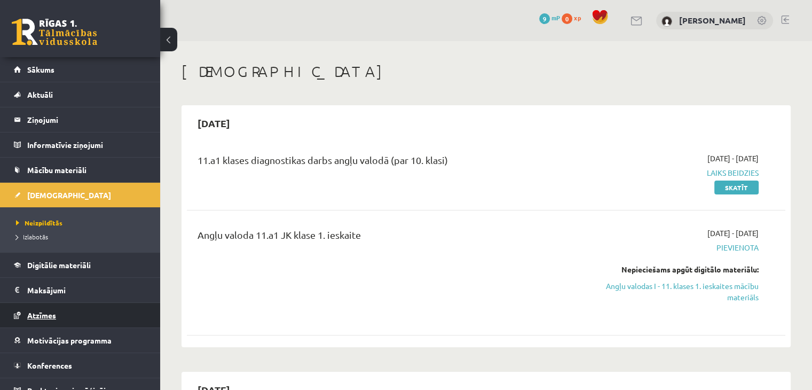
click at [70, 306] on link "Atzīmes" at bounding box center [80, 315] width 133 height 25
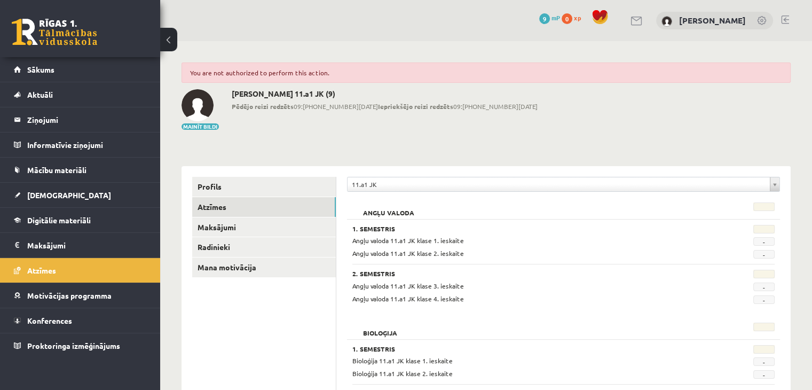
click at [148, 54] on div "0 Dāvanas 9 mP 0 xp" at bounding box center [80, 28] width 160 height 57
click at [148, 55] on div "0 Dāvanas 9 mP 0 xp" at bounding box center [80, 28] width 160 height 57
click at [124, 68] on link "Sākums" at bounding box center [80, 69] width 133 height 25
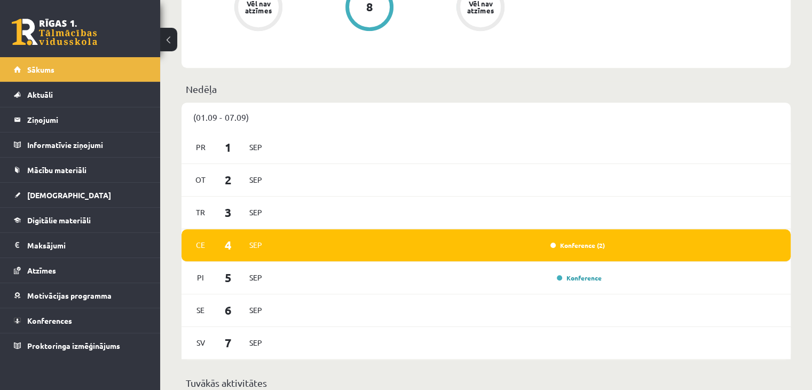
scroll to position [591, 0]
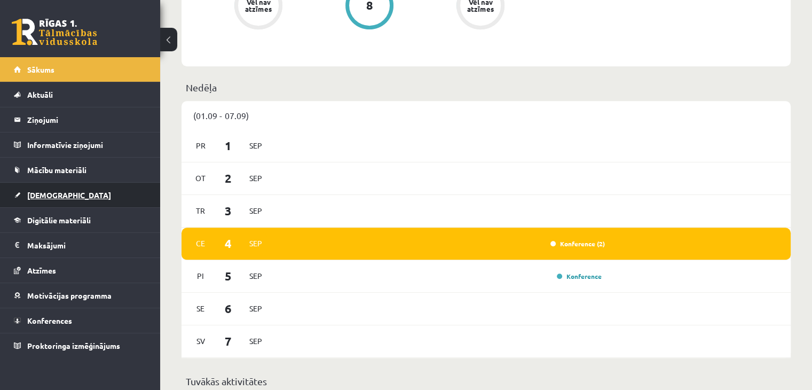
click at [51, 195] on span "[DEMOGRAPHIC_DATA]" at bounding box center [69, 195] width 84 height 10
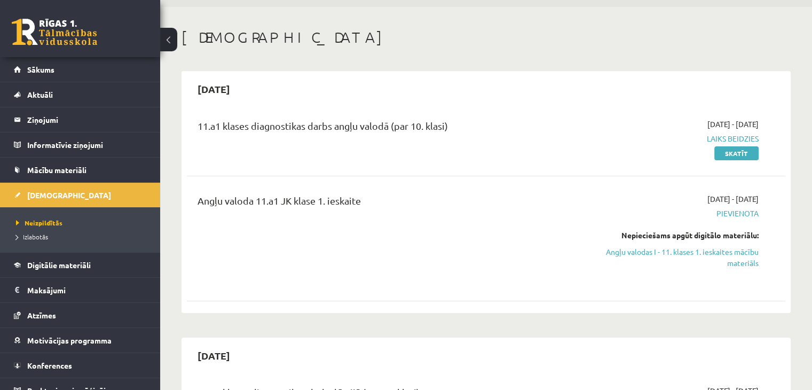
scroll to position [34, 0]
click at [737, 153] on link "Skatīt" at bounding box center [736, 154] width 44 height 14
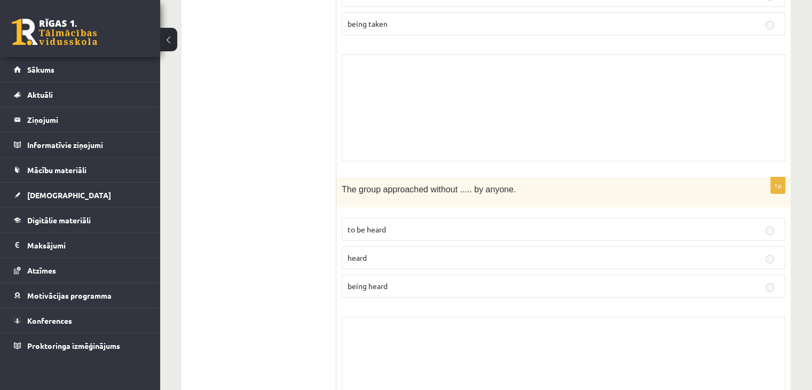
scroll to position [3891, 0]
